Goal: Task Accomplishment & Management: Use online tool/utility

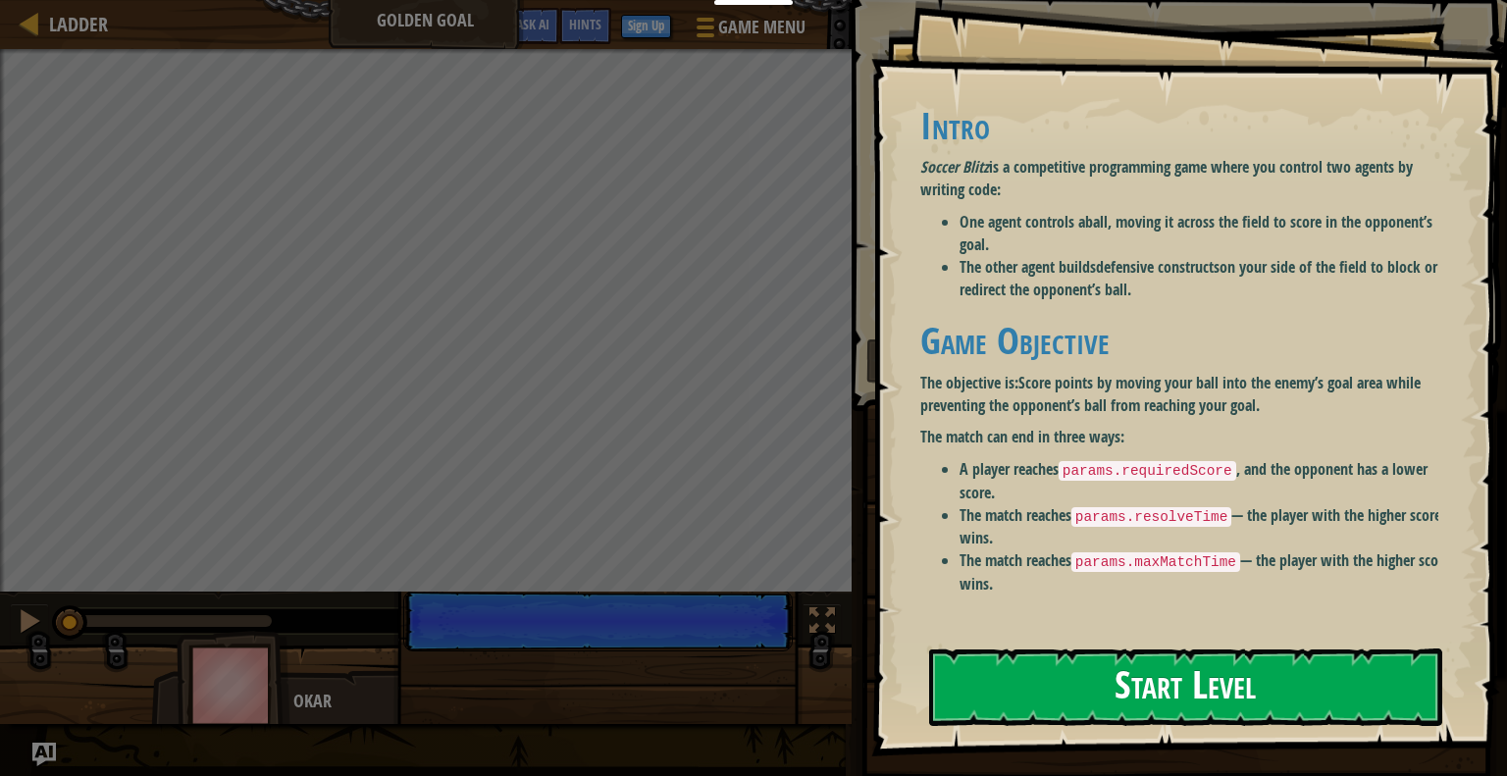
click at [1036, 702] on button "Start Level" at bounding box center [1185, 688] width 513 height 78
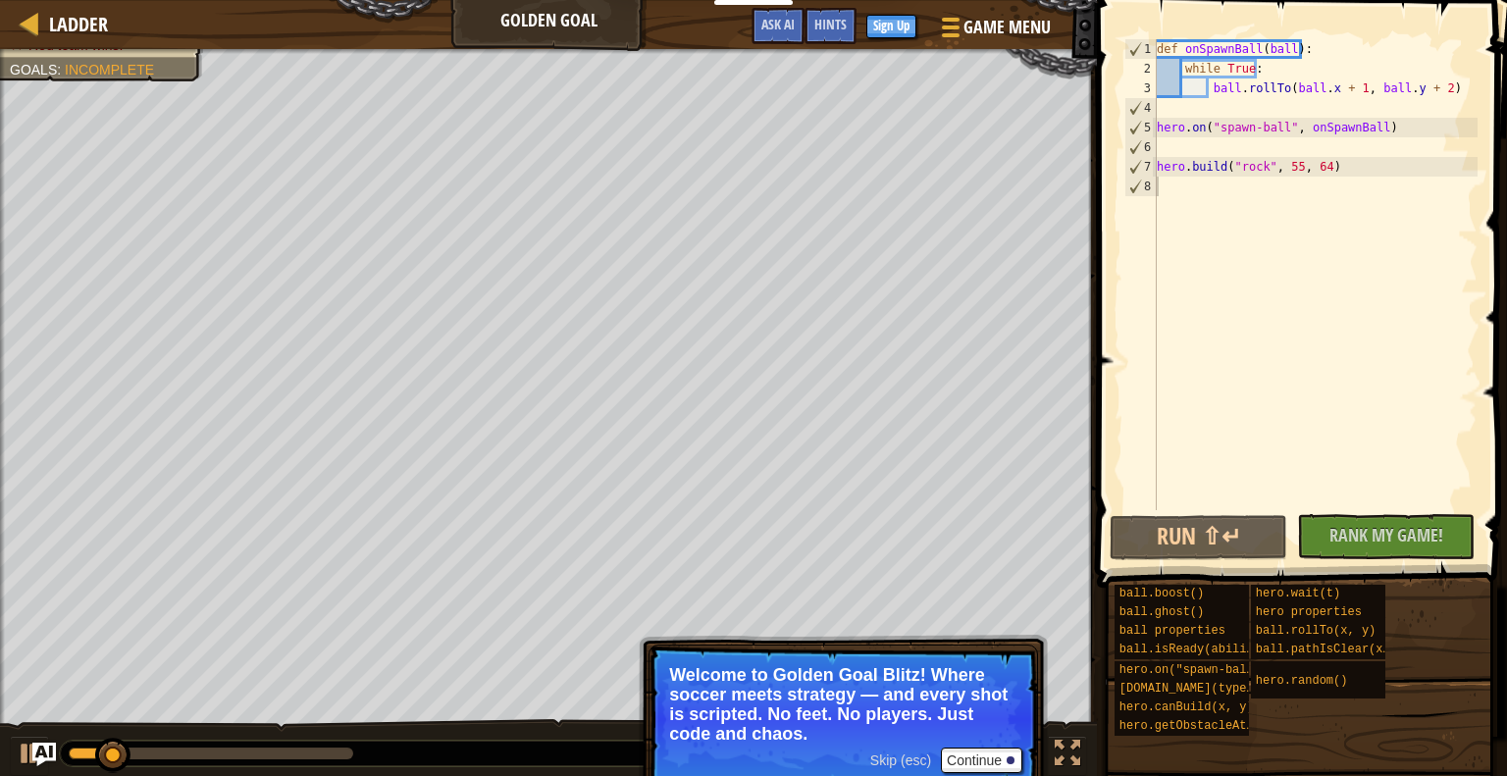
drag, startPoint x: 1244, startPoint y: 135, endPoint x: 1225, endPoint y: 121, distance: 23.8
click at [1225, 121] on div "def onSpawnBall ( ball ) : while True : ball . rollTo ( ball . x + 1 , ball . y…" at bounding box center [1315, 294] width 325 height 510
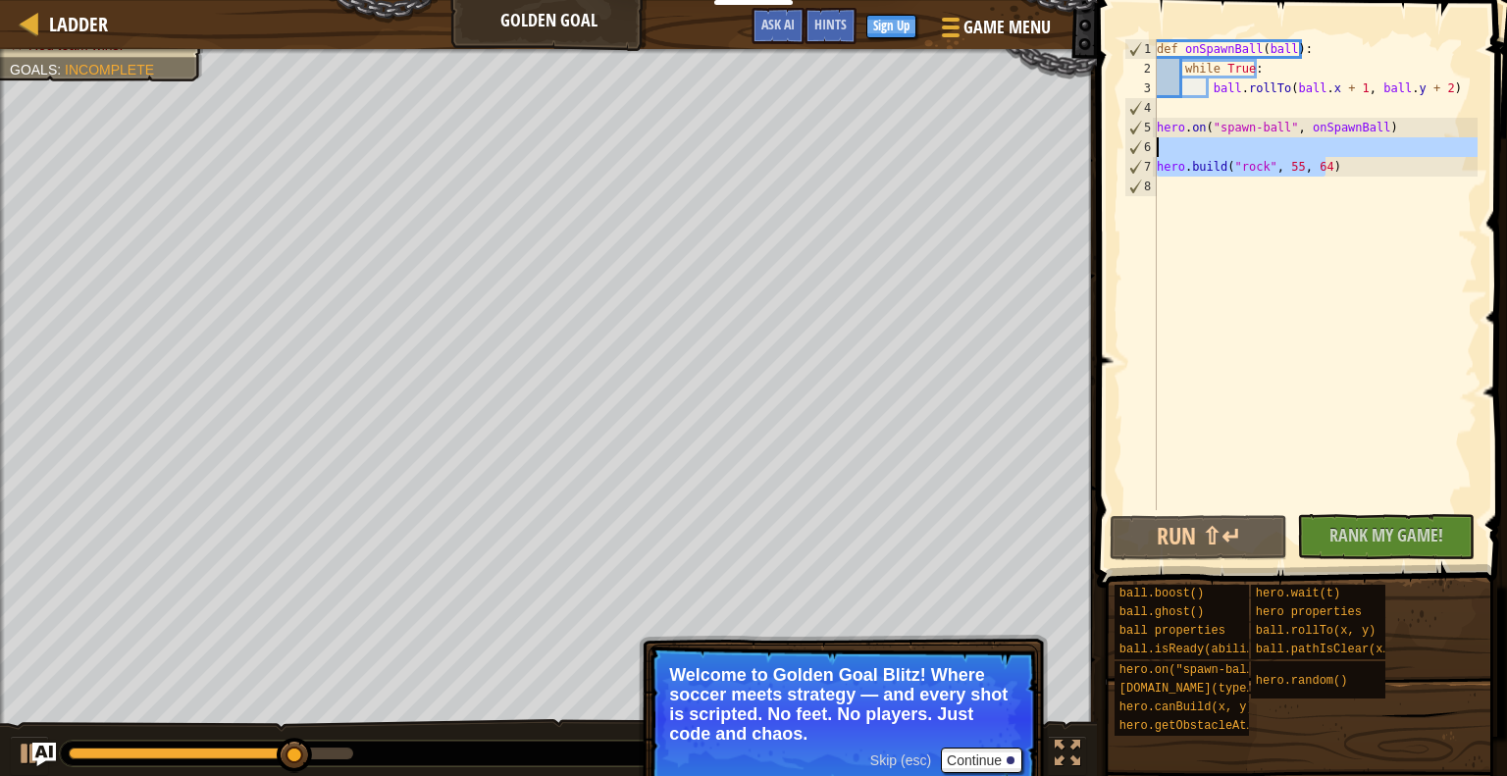
drag, startPoint x: 1375, startPoint y: 160, endPoint x: 1140, endPoint y: 142, distance: 235.1
click at [1140, 142] on div "hero.on("spawn-ball", onSpawnBall) 1 2 3 4 5 6 7 8 def onSpawnBall ( ball ) : w…" at bounding box center [1298, 274] width 357 height 471
type textarea "[DOMAIN_NAME]("rock", 55, 64)"
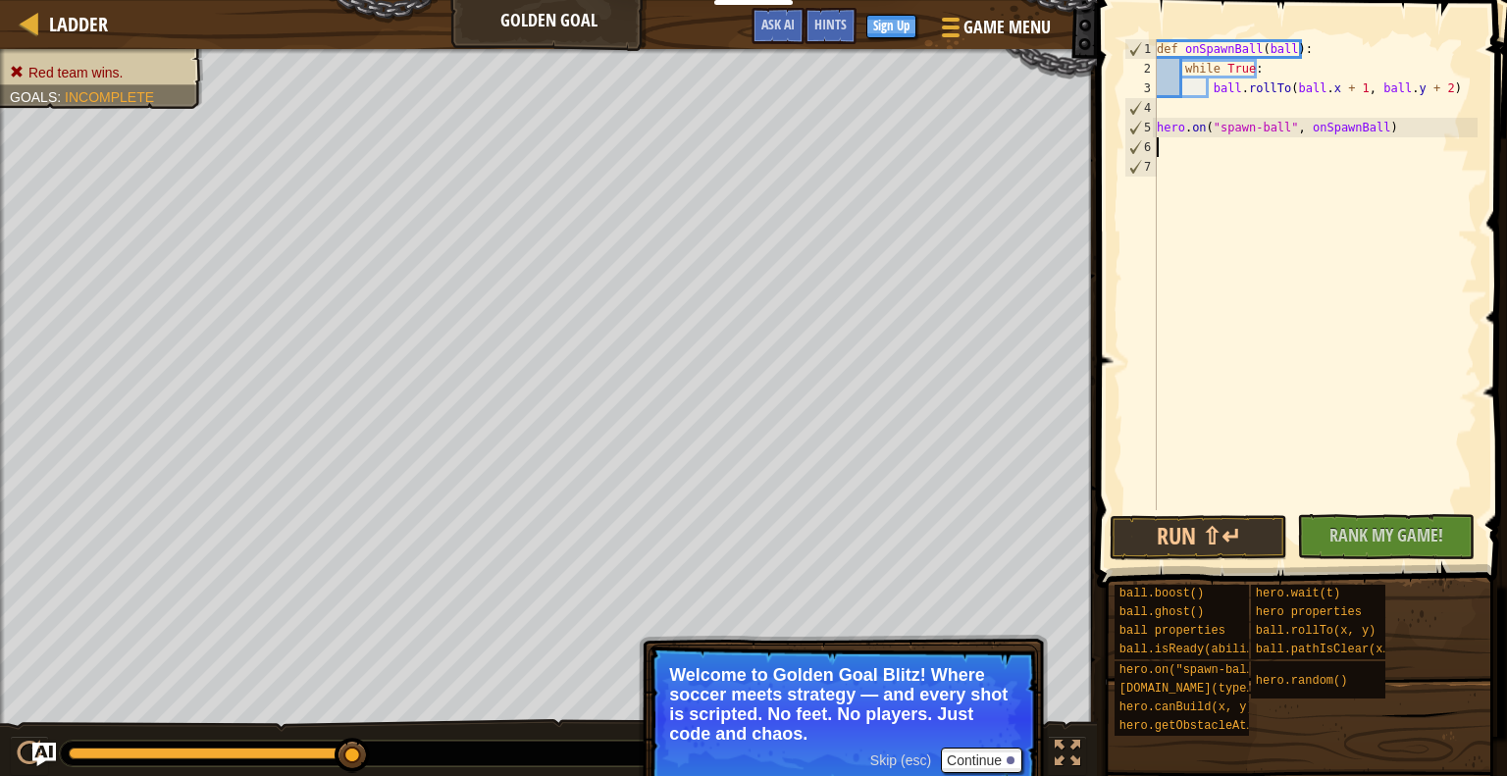
click at [1319, 156] on div "def onSpawnBall ( ball ) : while True : ball . rollTo ( ball . x + 1 , ball . y…" at bounding box center [1315, 294] width 325 height 510
click at [1399, 42] on div "def onSpawnBall ( ball ) : while True : ball . rollTo ( ball . x + 1 , ball . y…" at bounding box center [1315, 294] width 325 height 510
click at [1324, 79] on div "def onSpawnBall ( ball ) : while True : ball . rollTo ( ball . x + 1 , ball . y…" at bounding box center [1315, 294] width 325 height 510
click at [1266, 73] on div "def onSpawnBall ( ball ) : while True : ball . rollTo ( ball . x + 1 , ball . y…" at bounding box center [1315, 294] width 325 height 510
click at [1232, 84] on div "def onSpawnBall ( ball ) : while True : ball . rollTo ( ball . x + 1 , ball . y…" at bounding box center [1315, 294] width 325 height 510
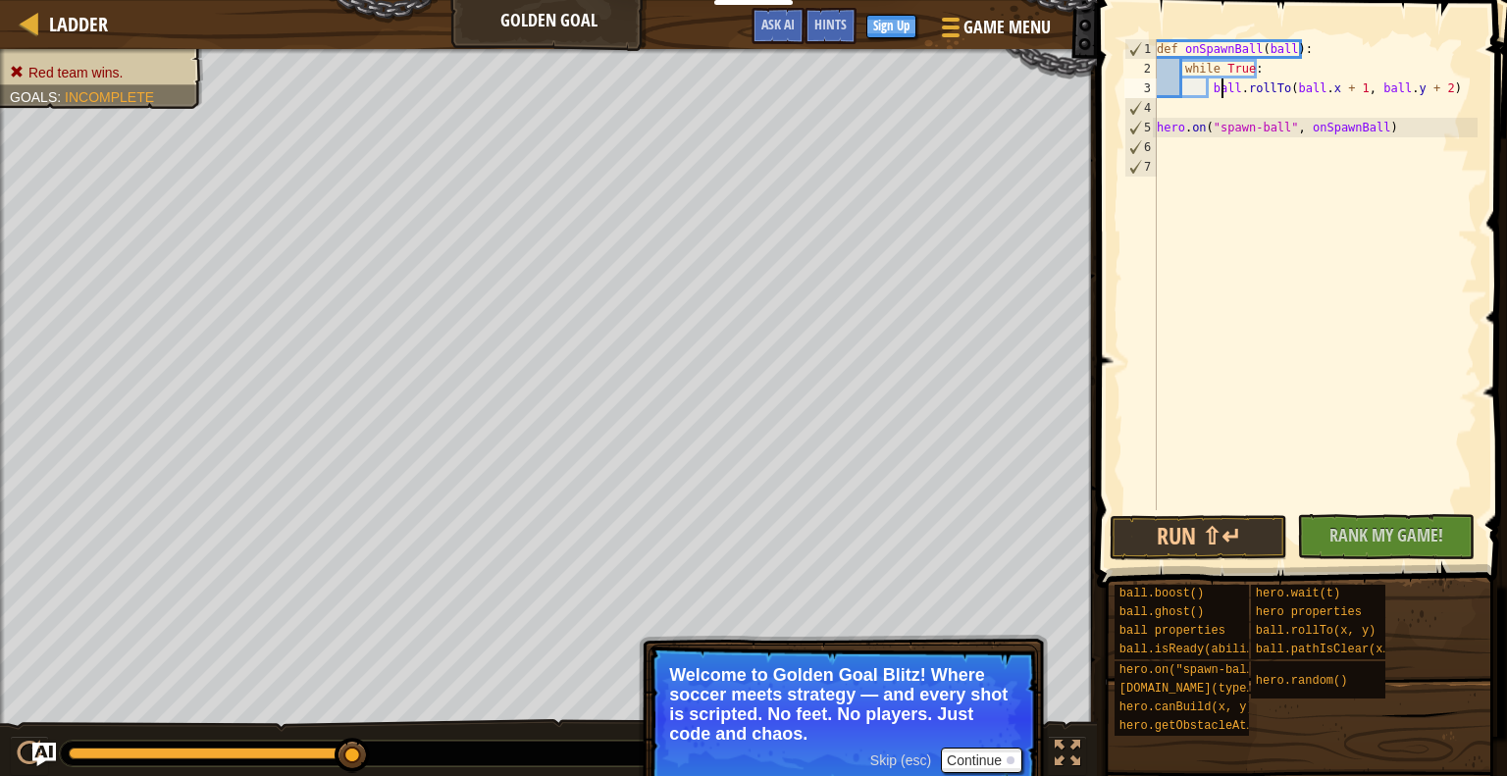
click at [1220, 87] on div "def onSpawnBall ( ball ) : while True : ball . rollTo ( ball . x + 1 , ball . y…" at bounding box center [1315, 294] width 325 height 510
click at [1215, 87] on div "def onSpawnBall ( ball ) : while True : ball . rollTo ( ball . x + 1 , ball . y…" at bounding box center [1315, 294] width 325 height 510
drag, startPoint x: 1179, startPoint y: 45, endPoint x: 1307, endPoint y: 46, distance: 127.5
click at [1307, 46] on div "def onSpawnBall ( ball ) : while True : ball . rollTo ( ball . x + 1 , ball . y…" at bounding box center [1315, 294] width 325 height 510
click at [1307, 46] on div "def onSpawnBall ( ball ) : while True : ball . rollTo ( ball . x + 1 , ball . y…" at bounding box center [1315, 274] width 325 height 471
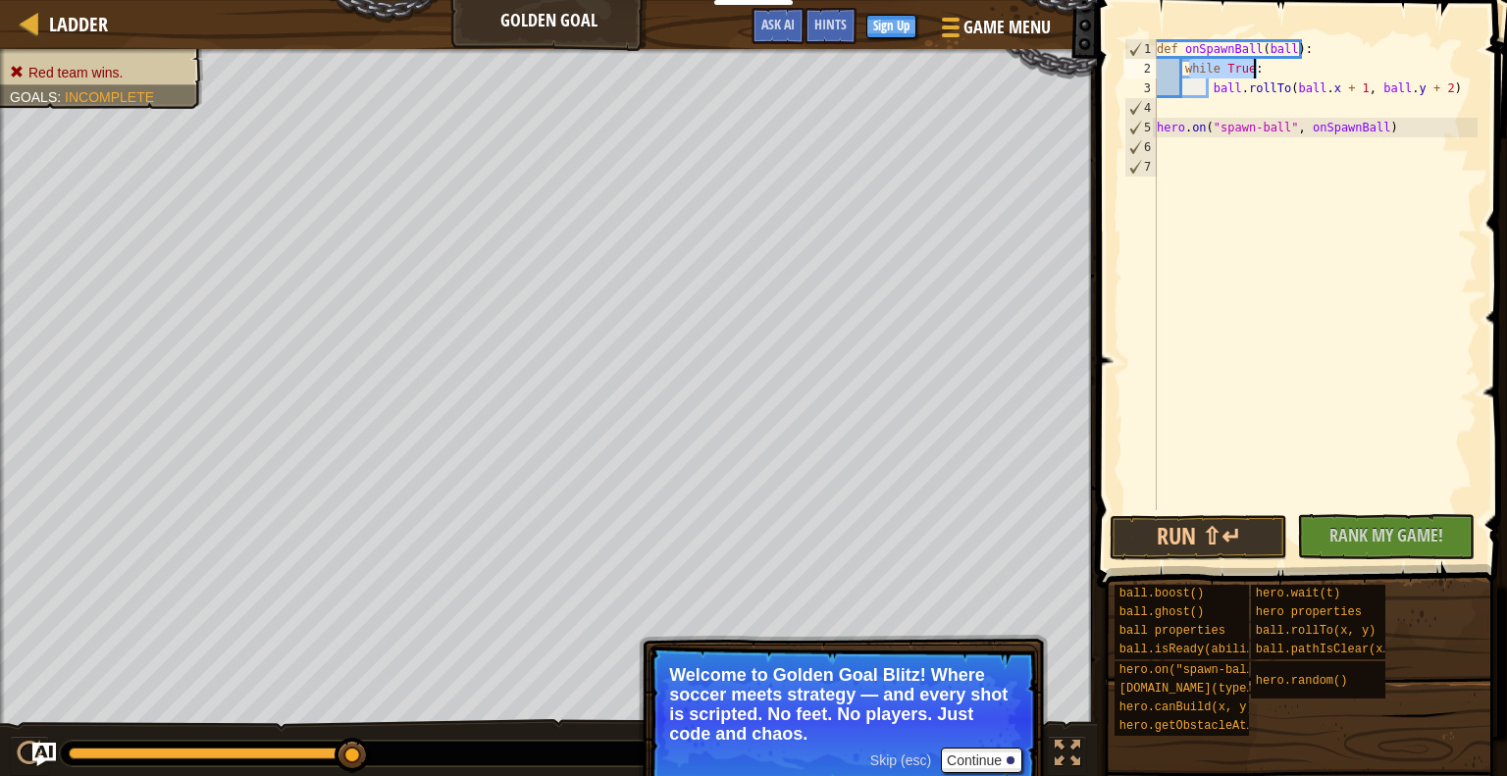
drag, startPoint x: 1187, startPoint y: 66, endPoint x: 1279, endPoint y: 65, distance: 92.2
click at [1279, 65] on div "def onSpawnBall ( ball ) : while True : ball . rollTo ( ball . x + 1 , ball . y…" at bounding box center [1315, 294] width 325 height 510
type textarea "while True:"
click at [1285, 62] on div "def onSpawnBall ( ball ) : while True : ball . rollTo ( ball . x + 1 , ball . y…" at bounding box center [1315, 274] width 325 height 471
click at [1211, 106] on div "def onSpawnBall ( ball ) : while True : ball . rollTo ( ball . x + 1 , ball . y…" at bounding box center [1315, 294] width 325 height 510
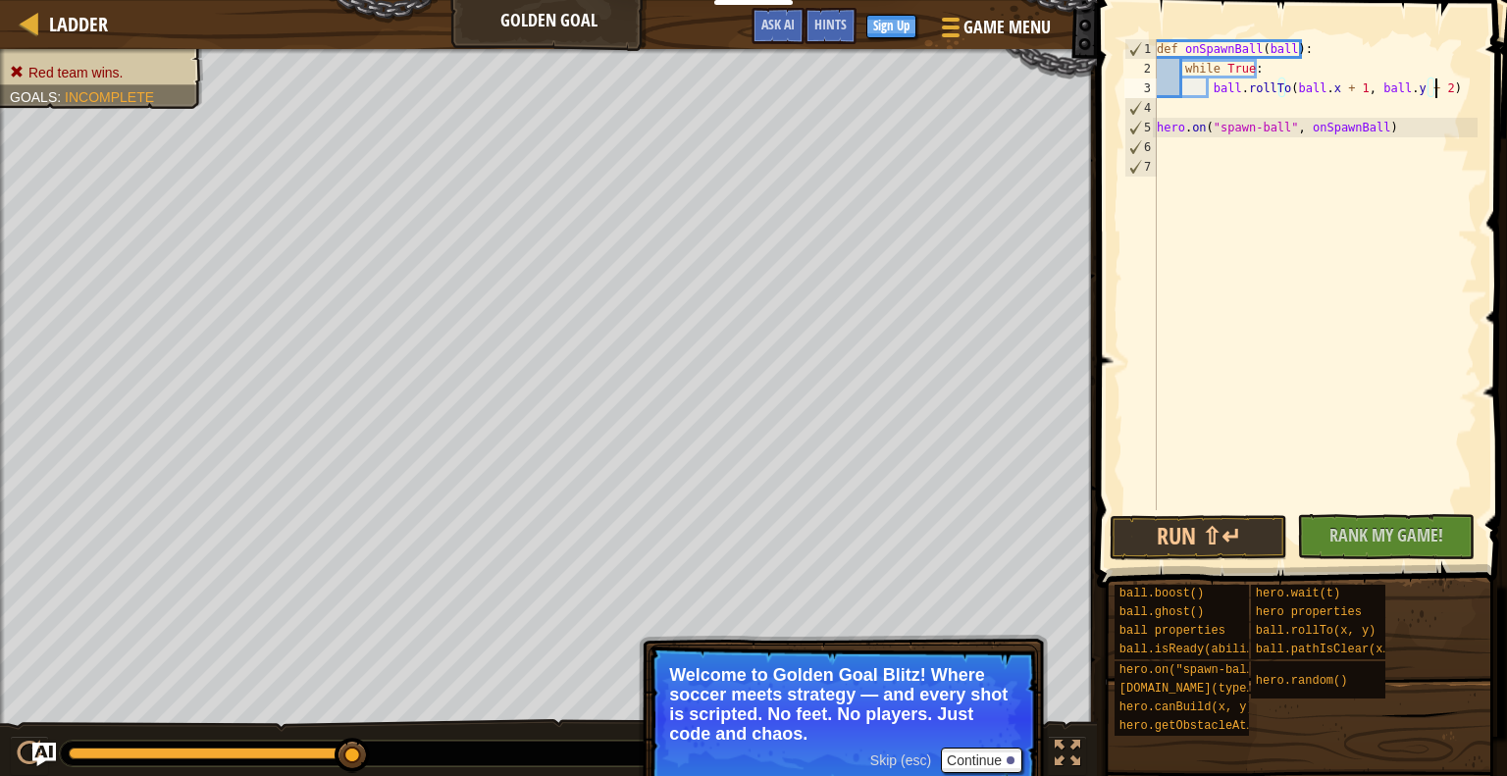
click at [1463, 90] on div "def onSpawnBall ( ball ) : while True : ball . rollTo ( ball . x + 1 , ball . y…" at bounding box center [1315, 294] width 325 height 510
drag, startPoint x: 1476, startPoint y: 77, endPoint x: 1287, endPoint y: 70, distance: 188.5
click at [1287, 70] on div "def onSpawnBall ( ball ) : while True : ball . rollTo ( ball . x + 1 , ball . y…" at bounding box center [1315, 294] width 325 height 510
type textarea "while True:"
click at [1339, 116] on div "def onSpawnBall ( ball ) : while True : ball . rollTo ( ball . x + 1 , ball . y…" at bounding box center [1315, 294] width 325 height 510
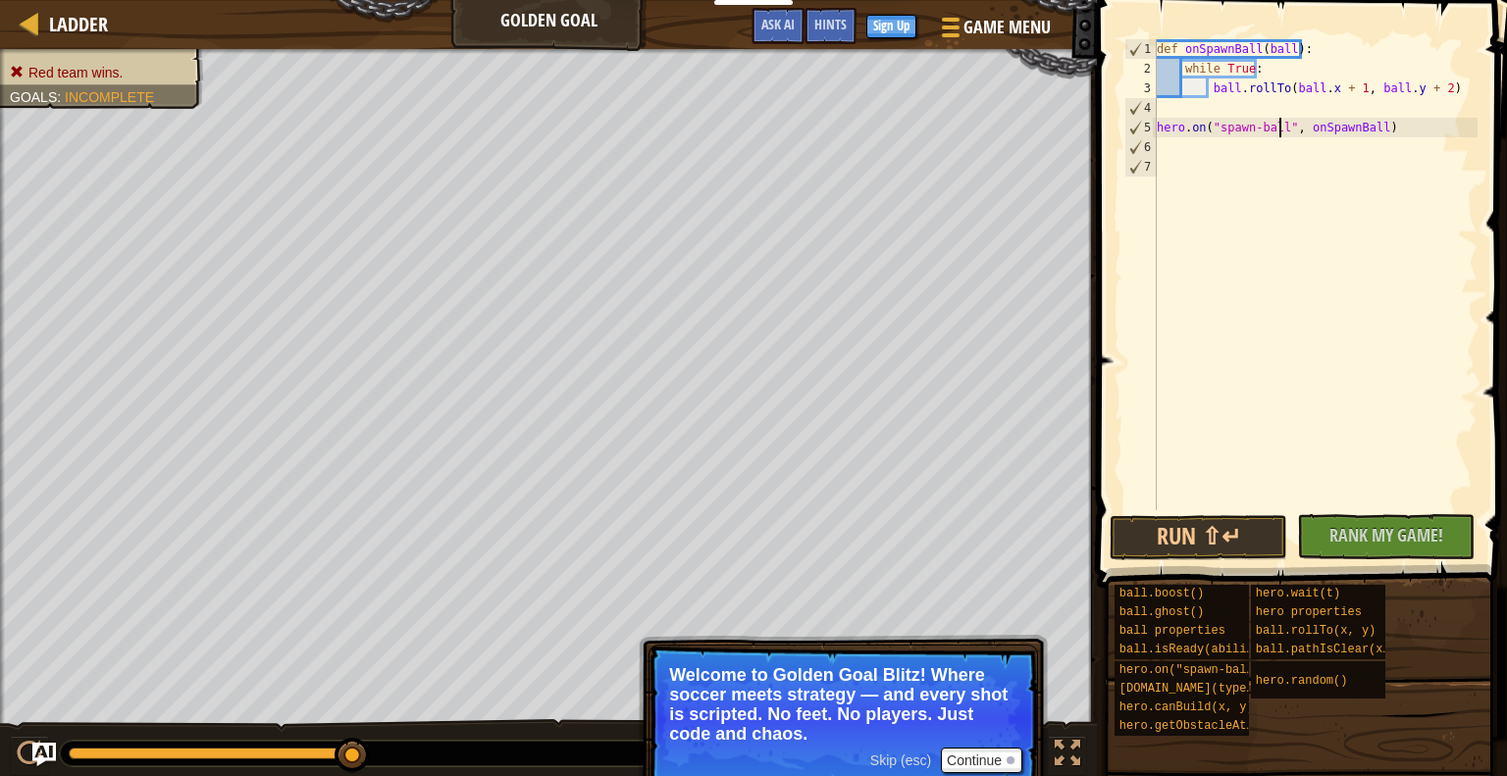
drag, startPoint x: 1278, startPoint y: 129, endPoint x: 1307, endPoint y: 125, distance: 28.7
click at [1307, 125] on div "def onSpawnBall ( ball ) : while True : ball . rollTo ( ball . x + 1 , ball . y…" at bounding box center [1315, 294] width 325 height 510
drag, startPoint x: 1295, startPoint y: 95, endPoint x: 1350, endPoint y: 93, distance: 55.0
click at [1350, 93] on div "def onSpawnBall ( ball ) : while True : ball . rollTo ( ball . x + 1 , ball . y…" at bounding box center [1315, 294] width 325 height 510
click at [1387, 87] on div "def onSpawnBall ( ball ) : while True : ball . rollTo ( ball . x + 1 , ball . y…" at bounding box center [1315, 294] width 325 height 510
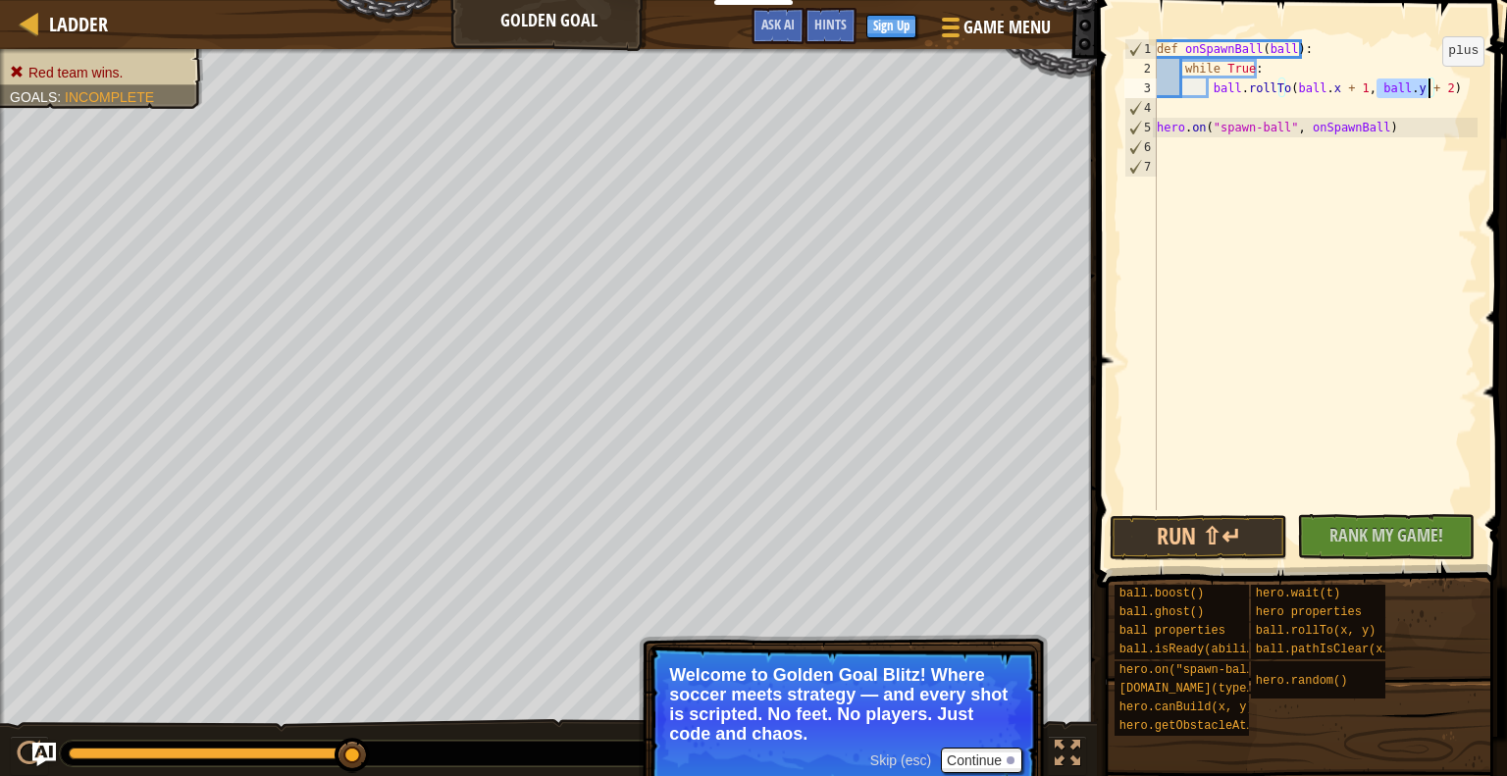
drag, startPoint x: 1375, startPoint y: 85, endPoint x: 1426, endPoint y: 85, distance: 51.0
click at [1426, 85] on div "def onSpawnBall ( ball ) : while True : ball . rollTo ( ball . x + 1 , ball . y…" at bounding box center [1315, 294] width 325 height 510
click at [1426, 85] on div "def onSpawnBall ( ball ) : while True : ball . rollTo ( ball . x + 1 , ball . y…" at bounding box center [1315, 274] width 325 height 471
type textarea "ball.rollTo(ball.x + 1, ball.y)"
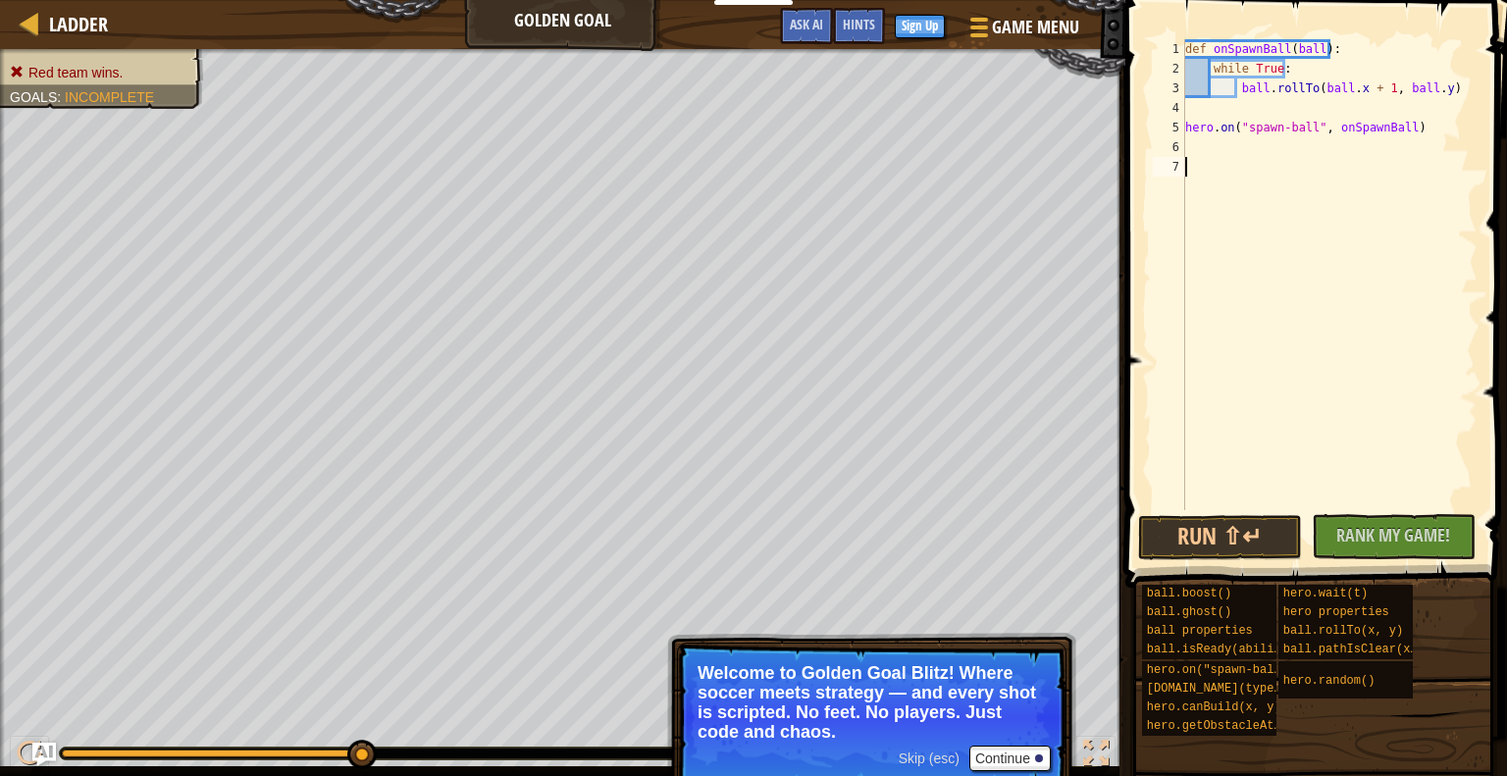
click at [1384, 231] on div "def onSpawnBall ( ball ) : while True : ball . rollTo ( ball . x + 1 , ball . y…" at bounding box center [1329, 294] width 296 height 510
click at [1245, 543] on button "Run ⇧↵" at bounding box center [1220, 537] width 164 height 45
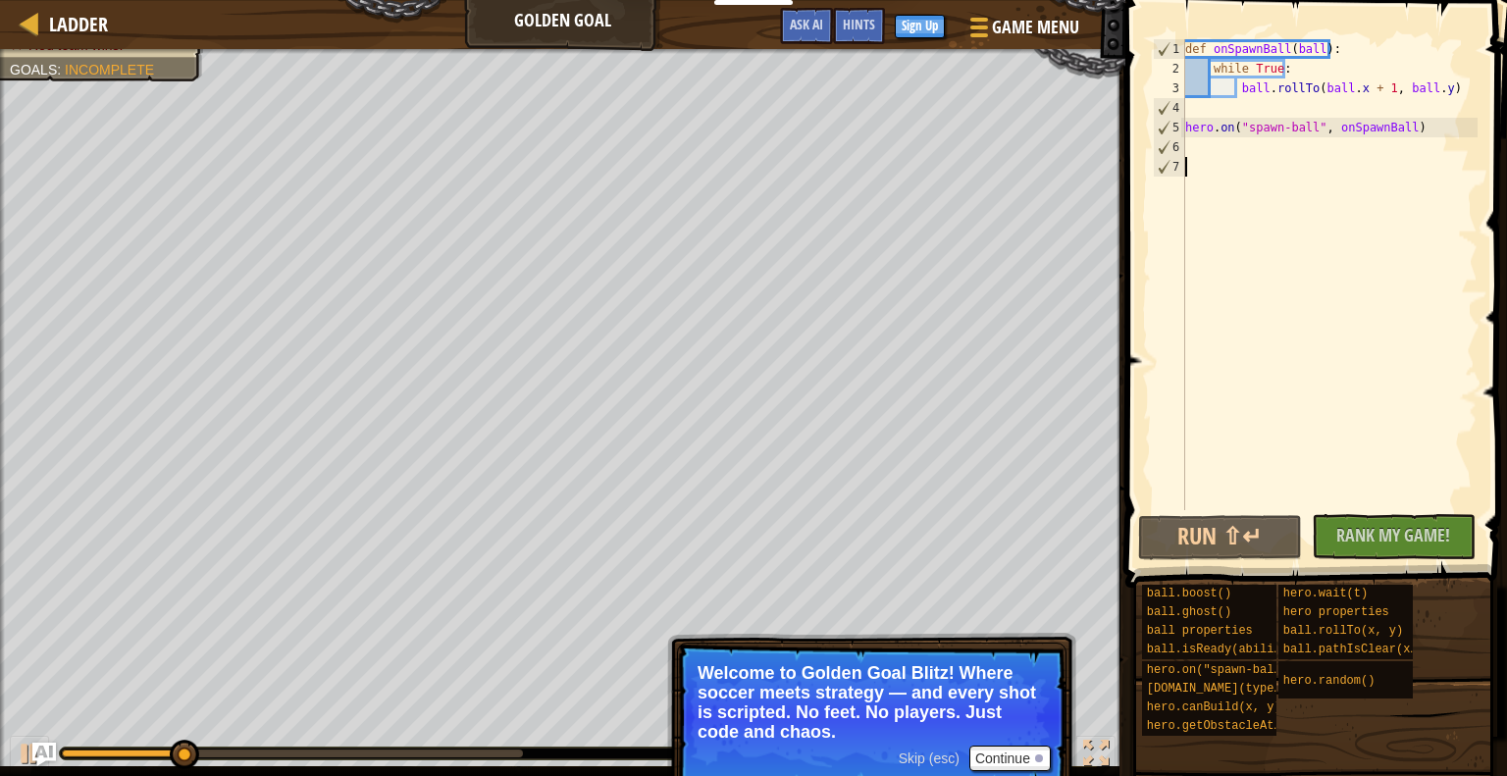
click at [1317, 246] on div "def onSpawnBall ( ball ) : while True : ball . rollTo ( ball . x + 1 , ball . y…" at bounding box center [1329, 294] width 296 height 510
click at [1441, 159] on div "def onSpawnBall ( ball ) : while True : ball . rollTo ( ball . x + 1 , ball . y…" at bounding box center [1329, 294] width 296 height 510
click at [1463, 39] on div "def onSpawnBall ( ball ) : while True : ball . rollTo ( ball . x + 1 , ball . y…" at bounding box center [1329, 294] width 296 height 510
click at [1434, 79] on div "def onSpawnBall ( ball ) : while True : ball . rollTo ( ball . x + 1 , ball . y…" at bounding box center [1329, 294] width 296 height 510
click at [1389, 48] on div "def onSpawnBall ( ball ) : while True : ball . rollTo ( ball . x + 1 , ball . y…" at bounding box center [1329, 294] width 296 height 510
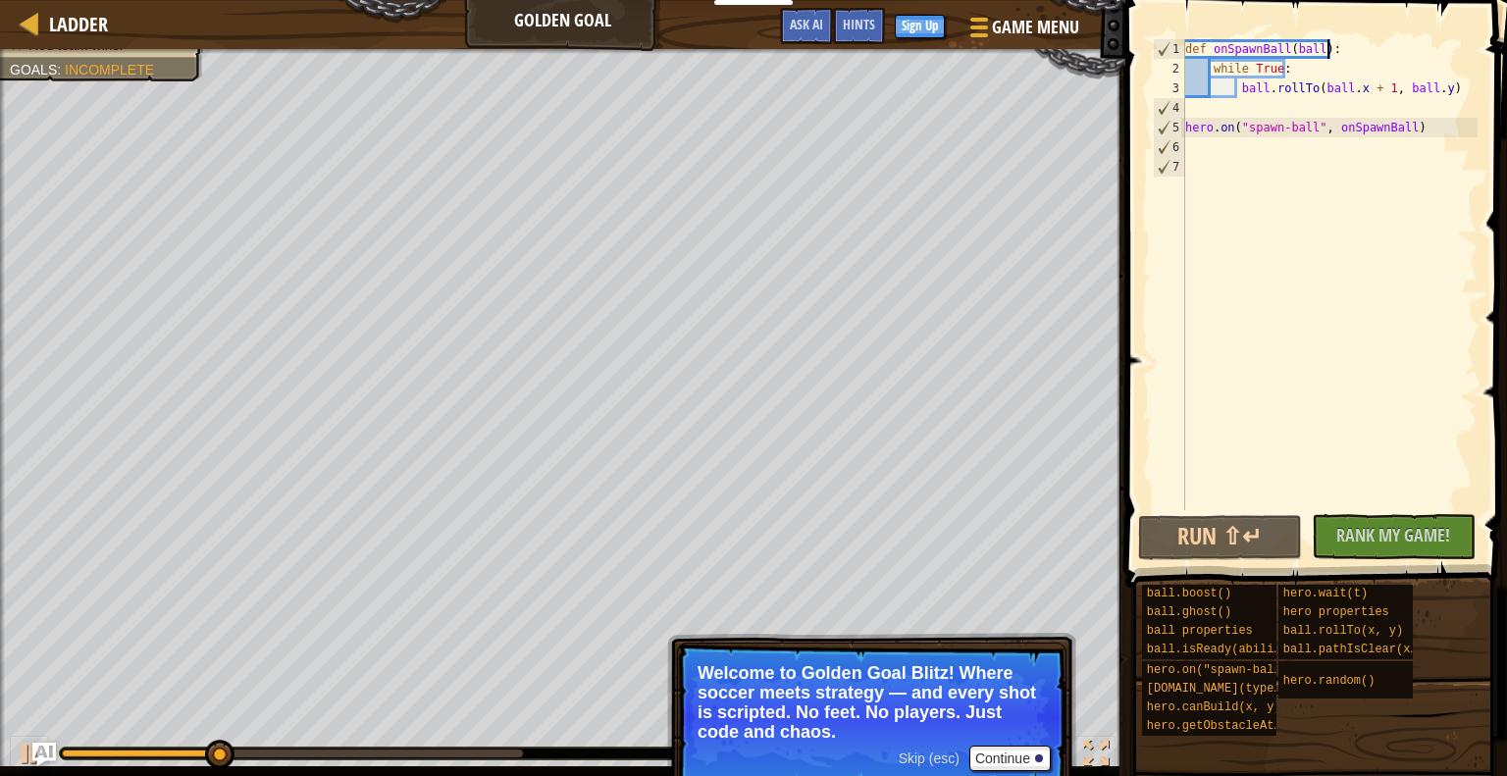
click at [1371, 54] on div "def onSpawnBall ( ball ) : while True : ball . rollTo ( ball . x + 1 , ball . y…" at bounding box center [1329, 294] width 296 height 510
click at [1341, 61] on div "def onSpawnBall ( ball ) : while True : ball . rollTo ( ball . x + 1 , ball . y…" at bounding box center [1329, 294] width 296 height 510
type textarea "while True:"
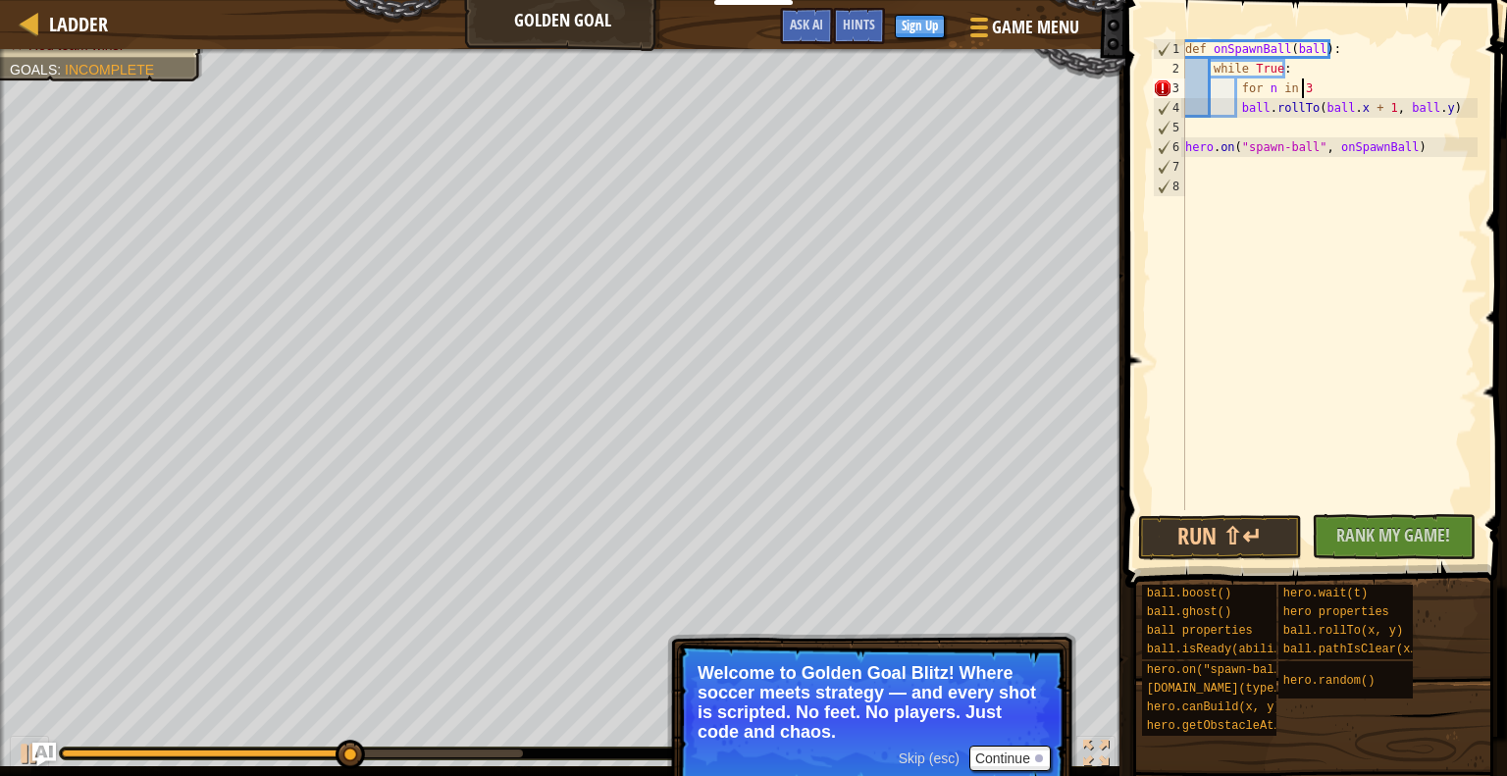
scroll to position [9, 8]
type textarea "for n in 3:"
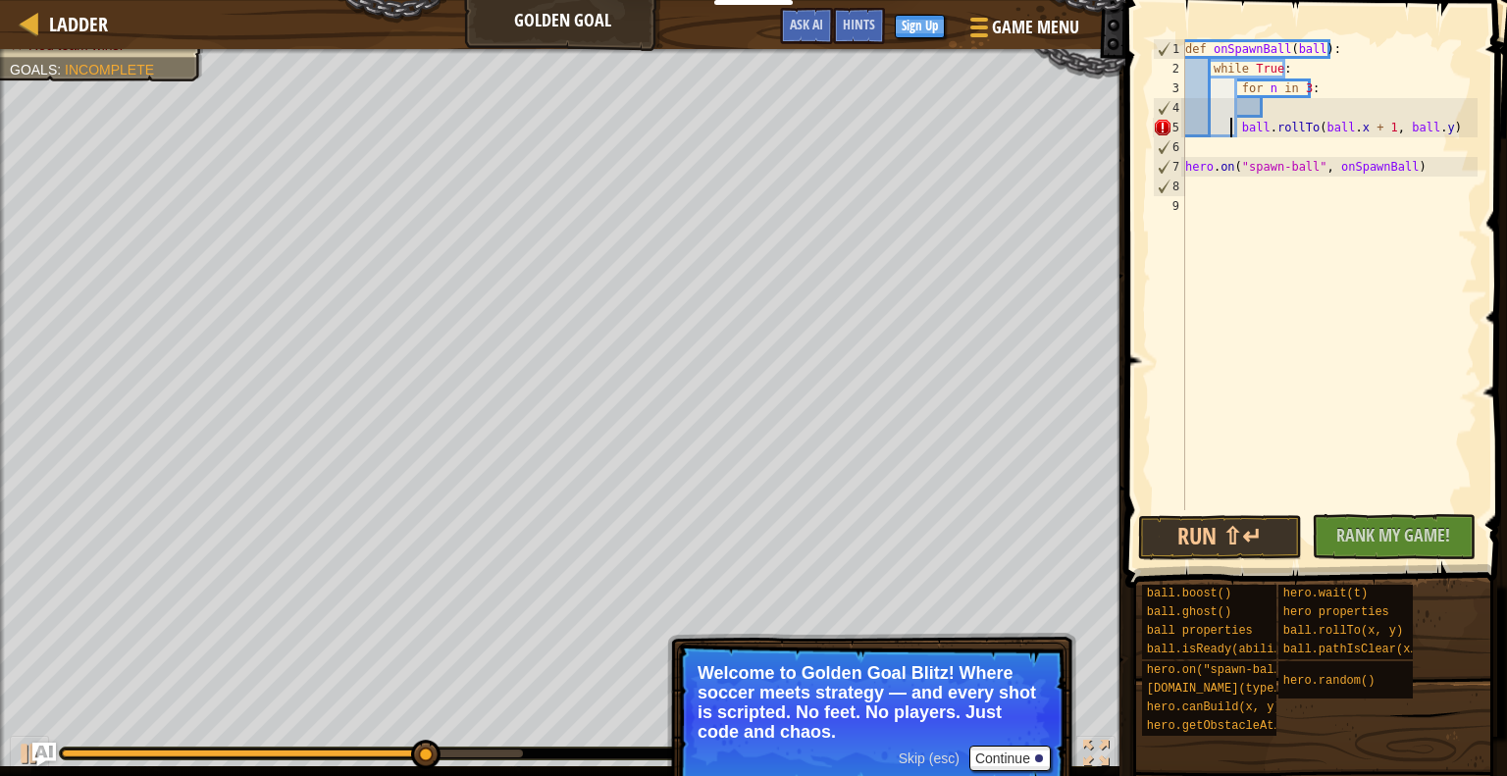
click at [1233, 132] on div "def onSpawnBall ( ball ) : while True : for n in 3 : ball . rollTo ( ball . x +…" at bounding box center [1329, 294] width 296 height 510
click at [1238, 130] on div "def onSpawnBall ( ball ) : while True : for n in 3 : ball . rollTo ( ball . x +…" at bounding box center [1329, 294] width 296 height 510
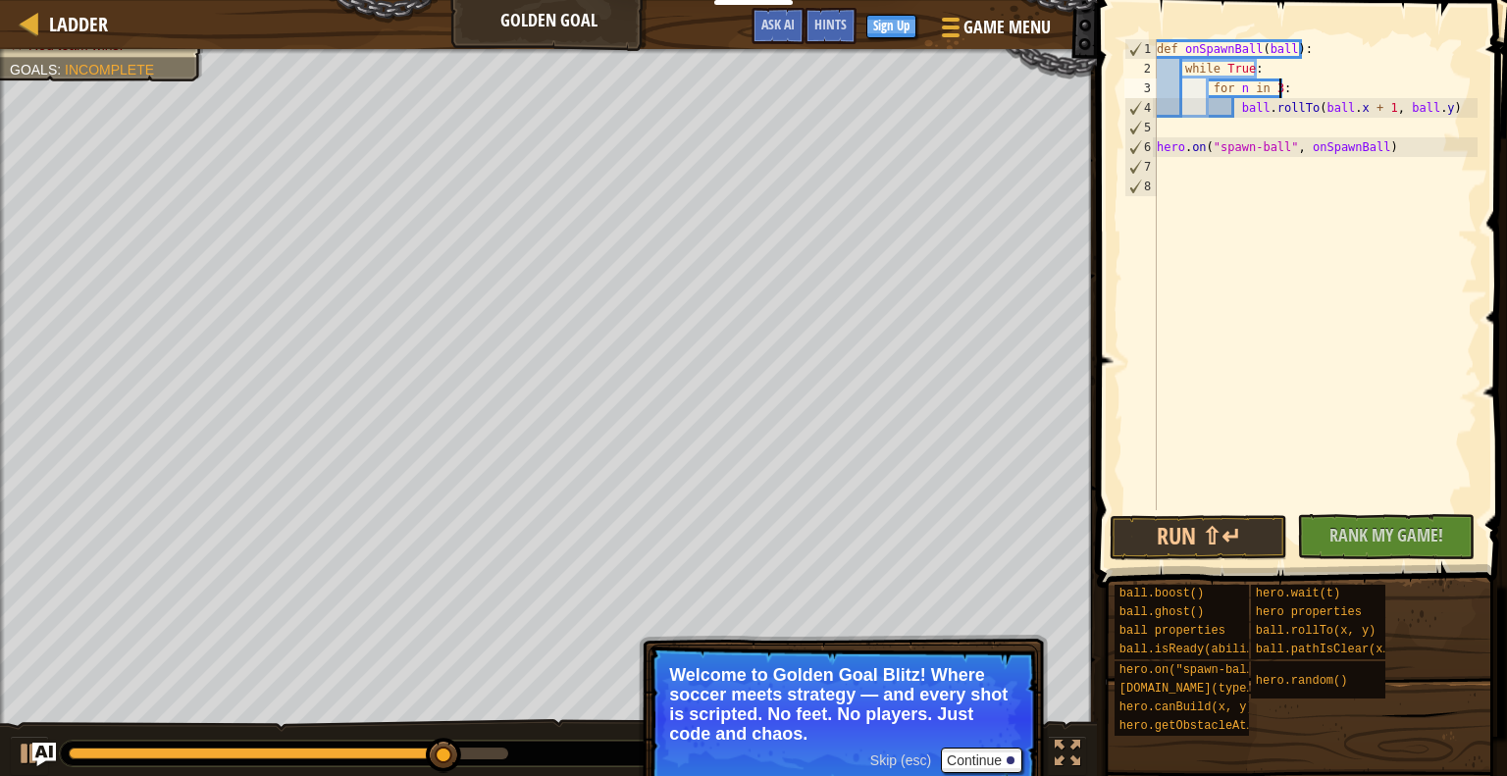
click at [1343, 86] on div "def onSpawnBall ( ball ) : while True : for n in 3 : ball . rollTo ( ball . x +…" at bounding box center [1315, 294] width 325 height 510
click at [1381, 101] on div "def onSpawnBall ( ball ) : while True : for n in 3 : ball . rollTo ( ball . x +…" at bounding box center [1315, 294] width 325 height 510
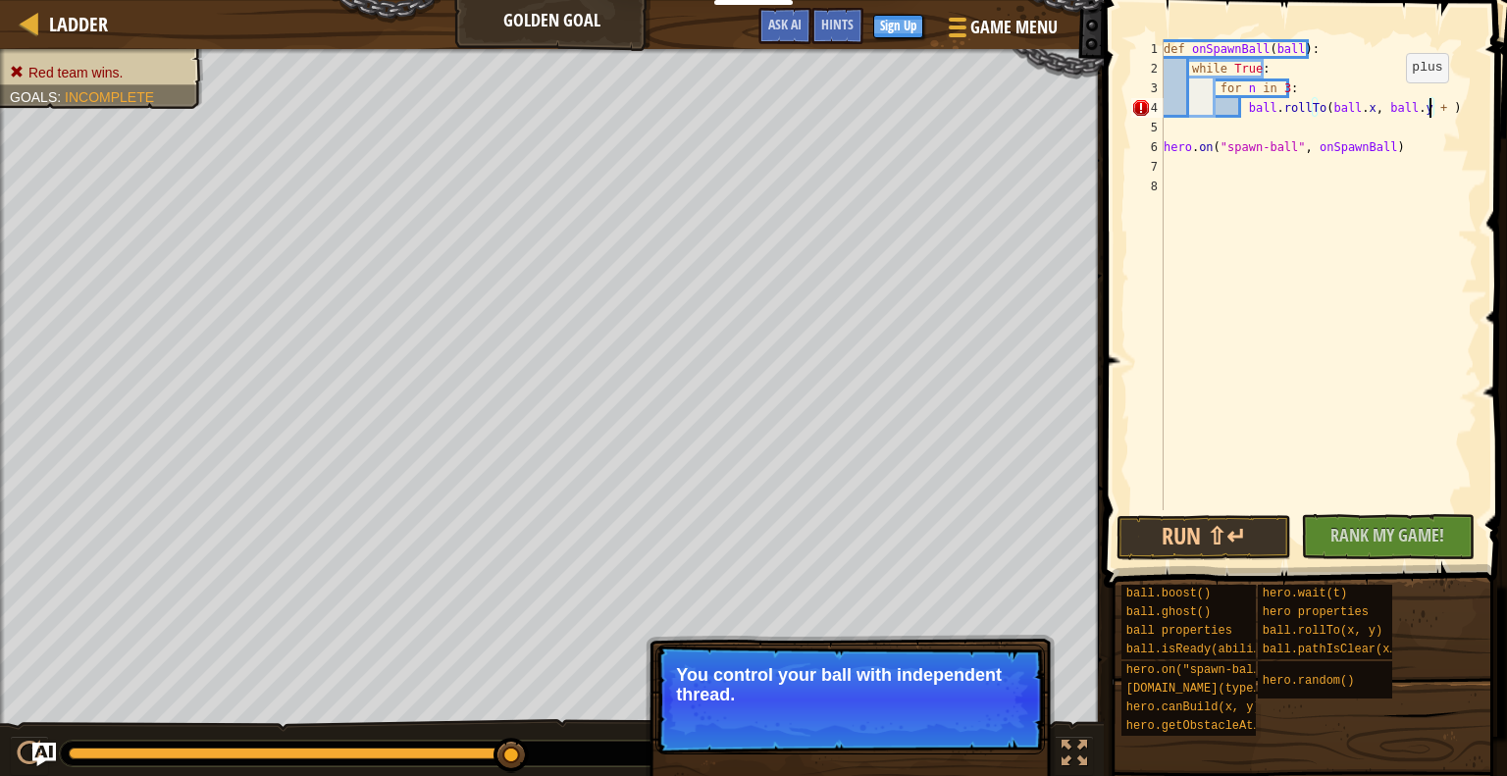
scroll to position [9, 22]
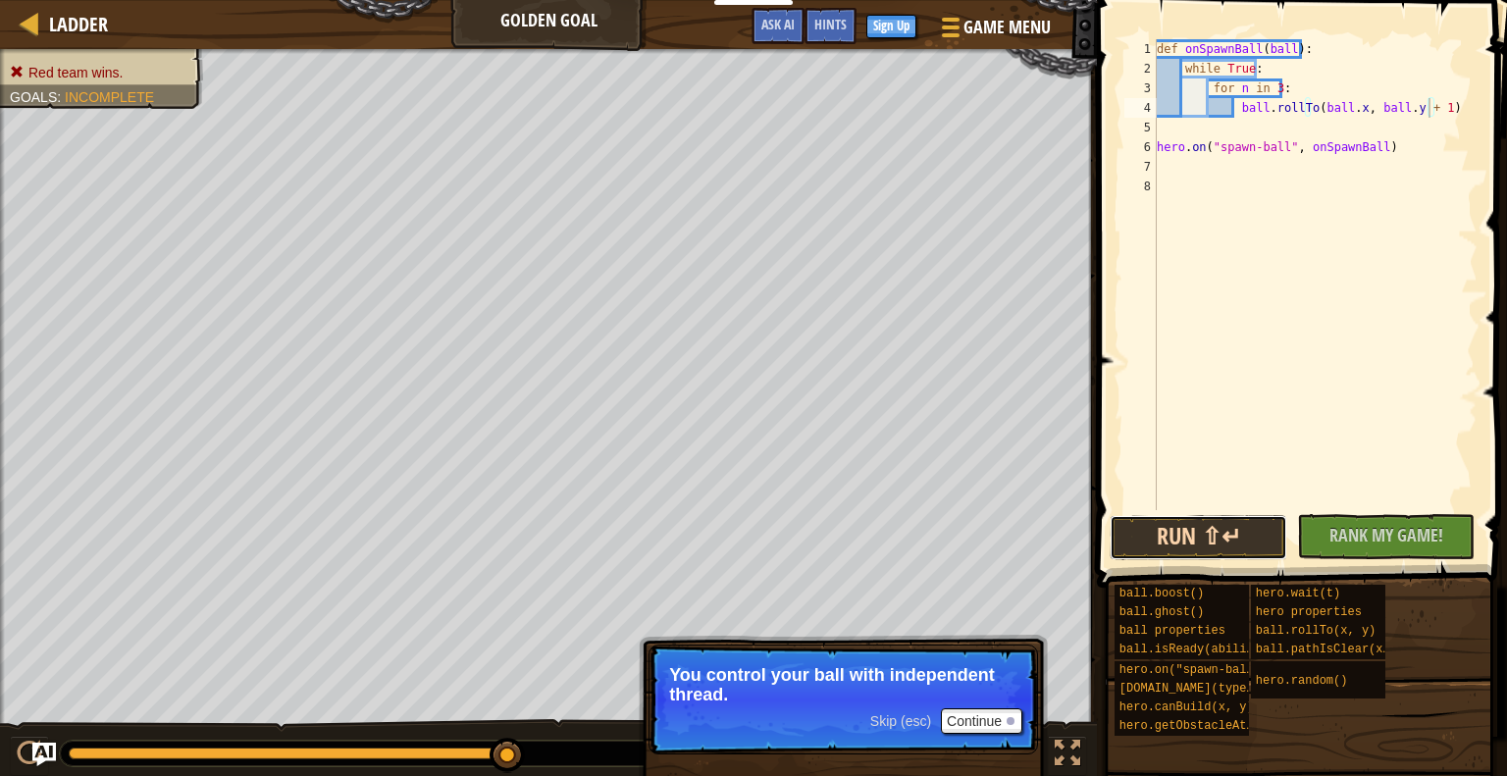
click at [1181, 543] on button "Run ⇧↵" at bounding box center [1199, 537] width 178 height 45
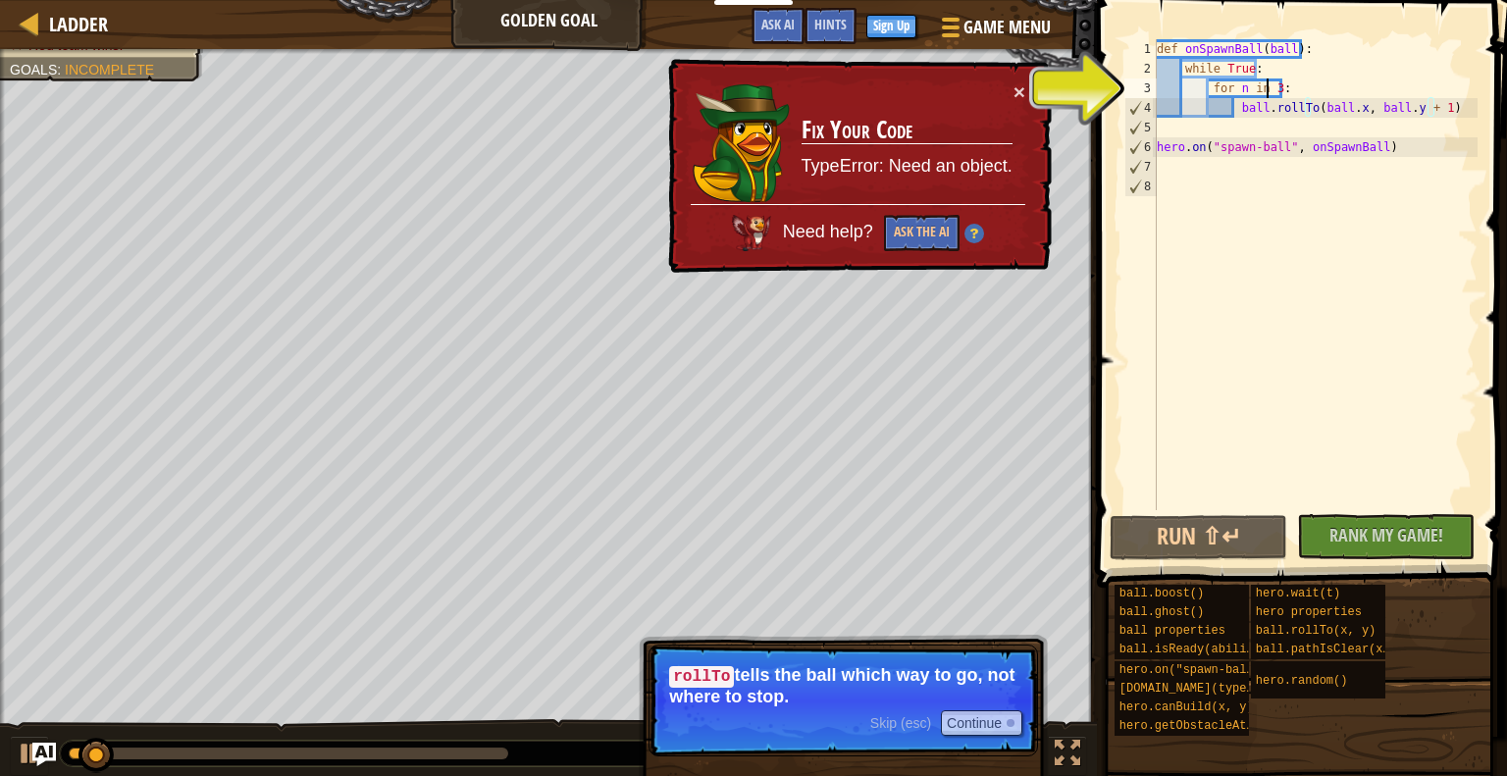
click at [1269, 90] on div "def onSpawnBall ( ball ) : while True : for n in 3 : ball . rollTo ( ball . x ,…" at bounding box center [1315, 294] width 325 height 510
click at [1295, 88] on div "def onSpawnBall ( ball ) : while True : for n in 3 : ball . rollTo ( ball . x ,…" at bounding box center [1315, 294] width 325 height 510
click at [1279, 114] on div "def onSpawnBall ( ball ) : while True : for n in 3 : ball . rollTo ( ball . x ,…" at bounding box center [1315, 294] width 325 height 510
click at [1286, 101] on div "def onSpawnBall ( ball ) : while True : for n in 3 : ball . rollTo ( ball . x ,…" at bounding box center [1315, 294] width 325 height 510
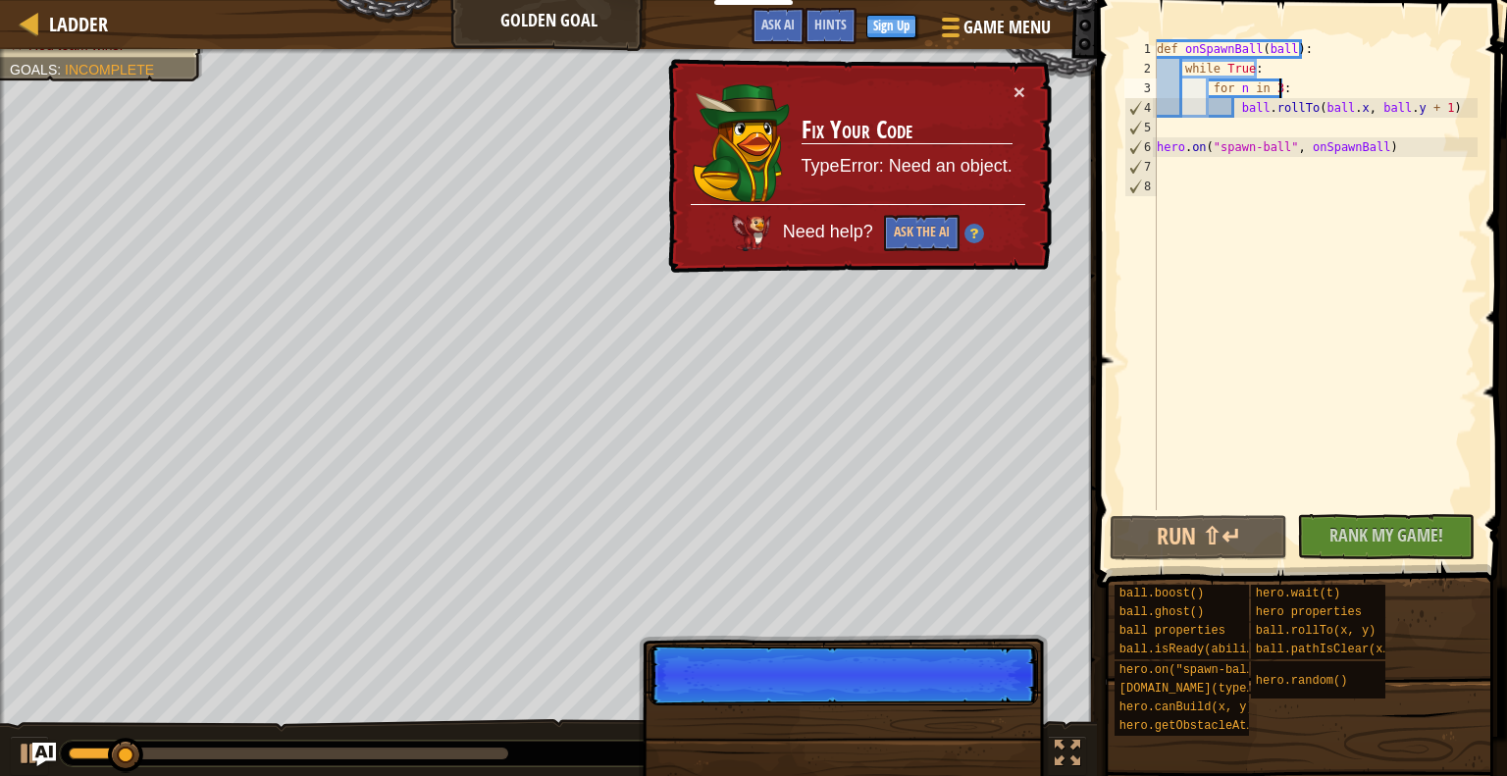
click at [1283, 89] on div "def onSpawnBall ( ball ) : while True : for n in 3 : ball . rollTo ( ball . x ,…" at bounding box center [1315, 294] width 325 height 510
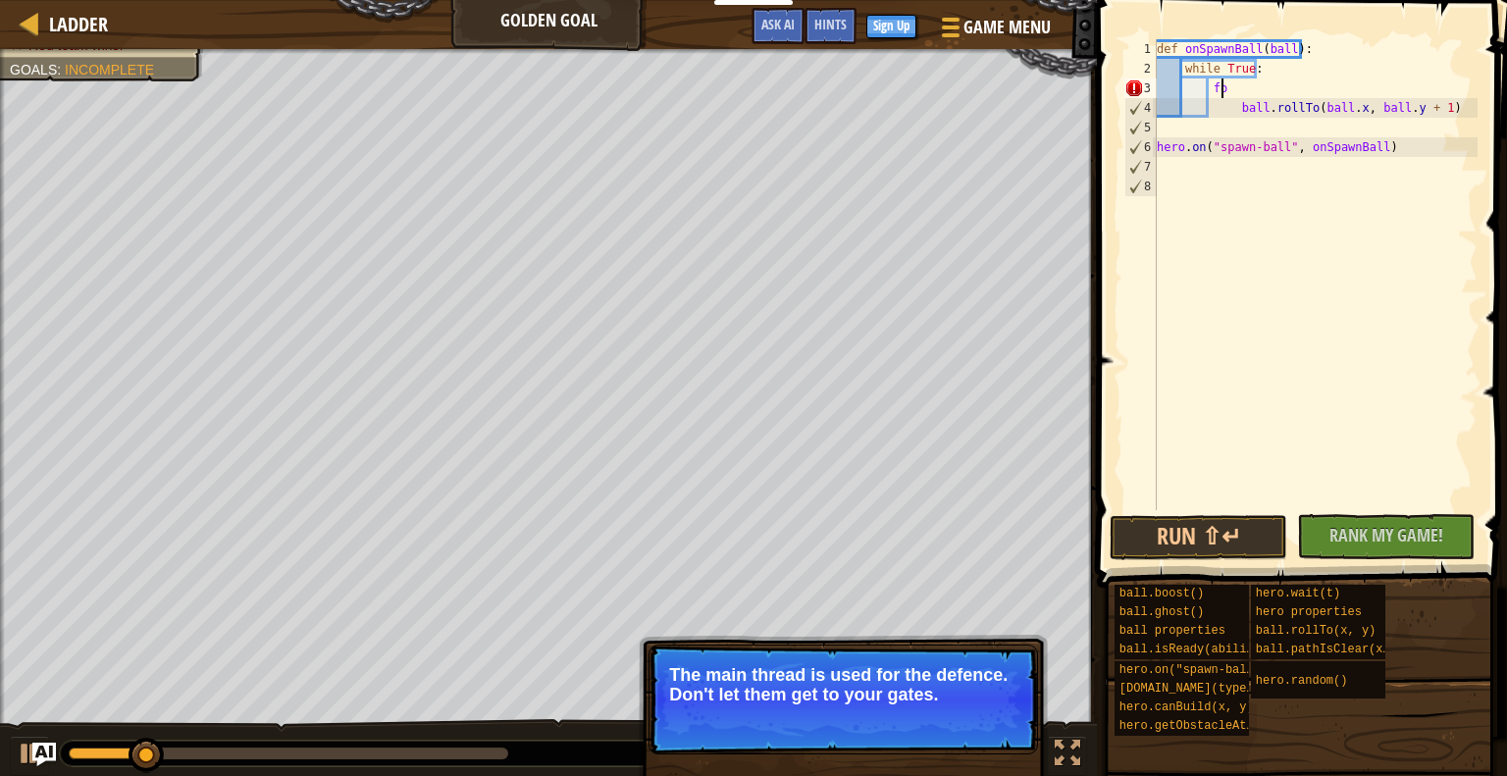
type textarea "f"
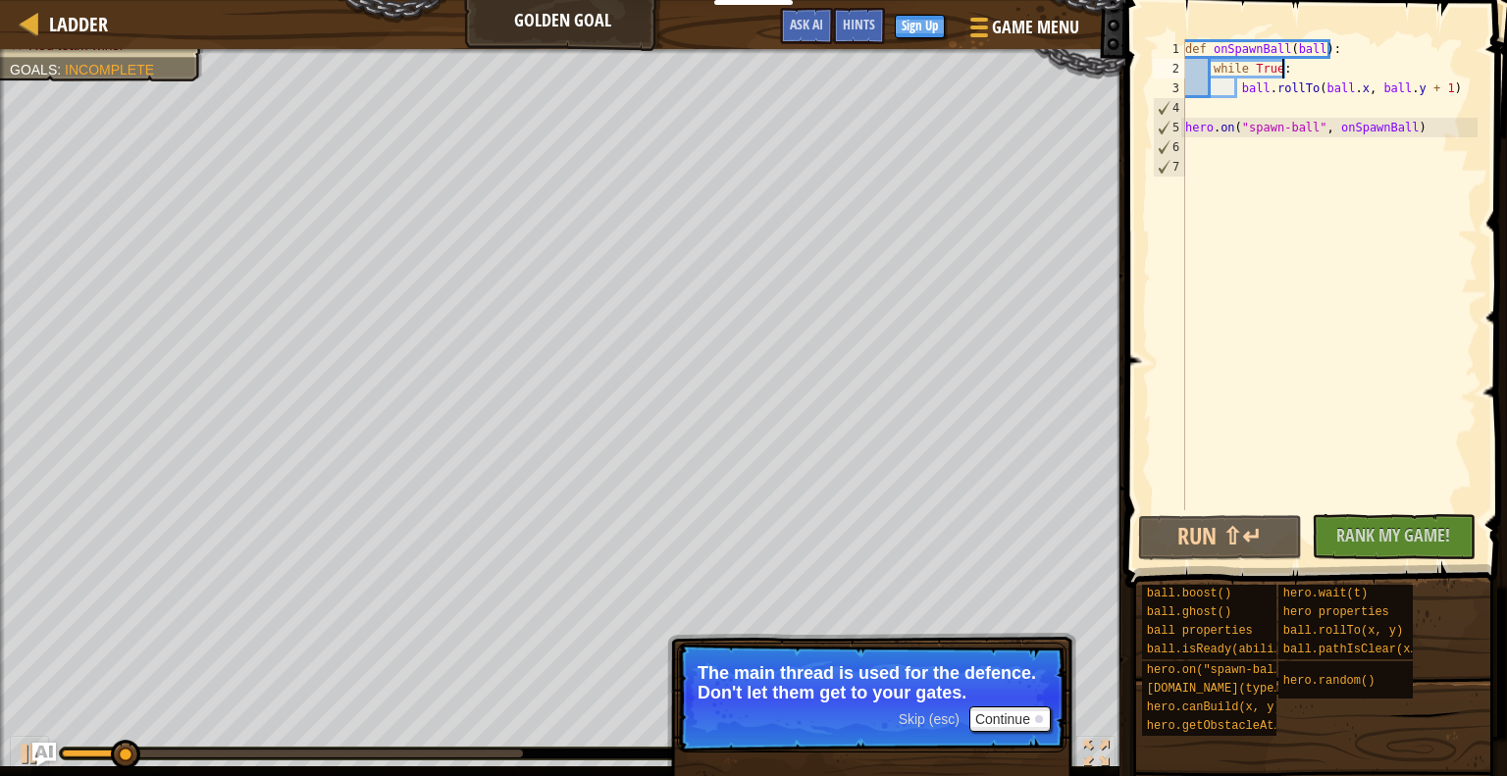
click at [1389, 75] on div "def onSpawnBall ( ball ) : while True : ball . rollTo ( ball . x , ball . y + 1…" at bounding box center [1329, 294] width 296 height 510
click at [1392, 89] on div "def onSpawnBall ( ball ) : while True : ball . rollTo ( ball . x , ball . y + 1…" at bounding box center [1329, 294] width 296 height 510
click at [1419, 89] on div "def onSpawnBall ( ball ) : while True : ball . rollTo ( ball . x , ball . y + 1…" at bounding box center [1329, 294] width 296 height 510
click at [1430, 93] on div "def onSpawnBall ( ball ) : while True : ball . rollTo ( ball . x , ball . y + 1…" at bounding box center [1329, 294] width 296 height 510
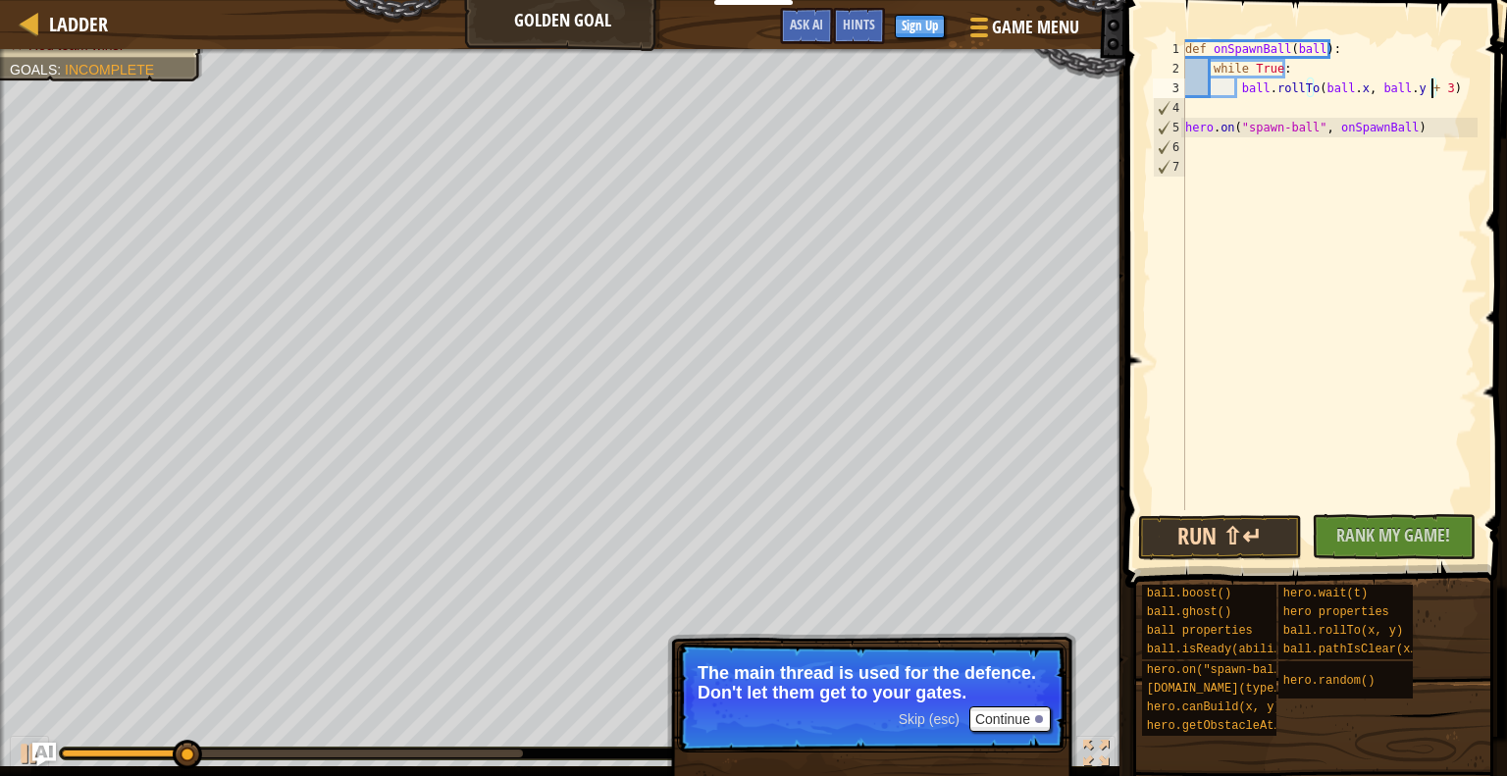
type textarea "ball.rollTo(ball.x, ball.y + 3)"
click at [1207, 543] on button "Run ⇧↵" at bounding box center [1220, 537] width 164 height 45
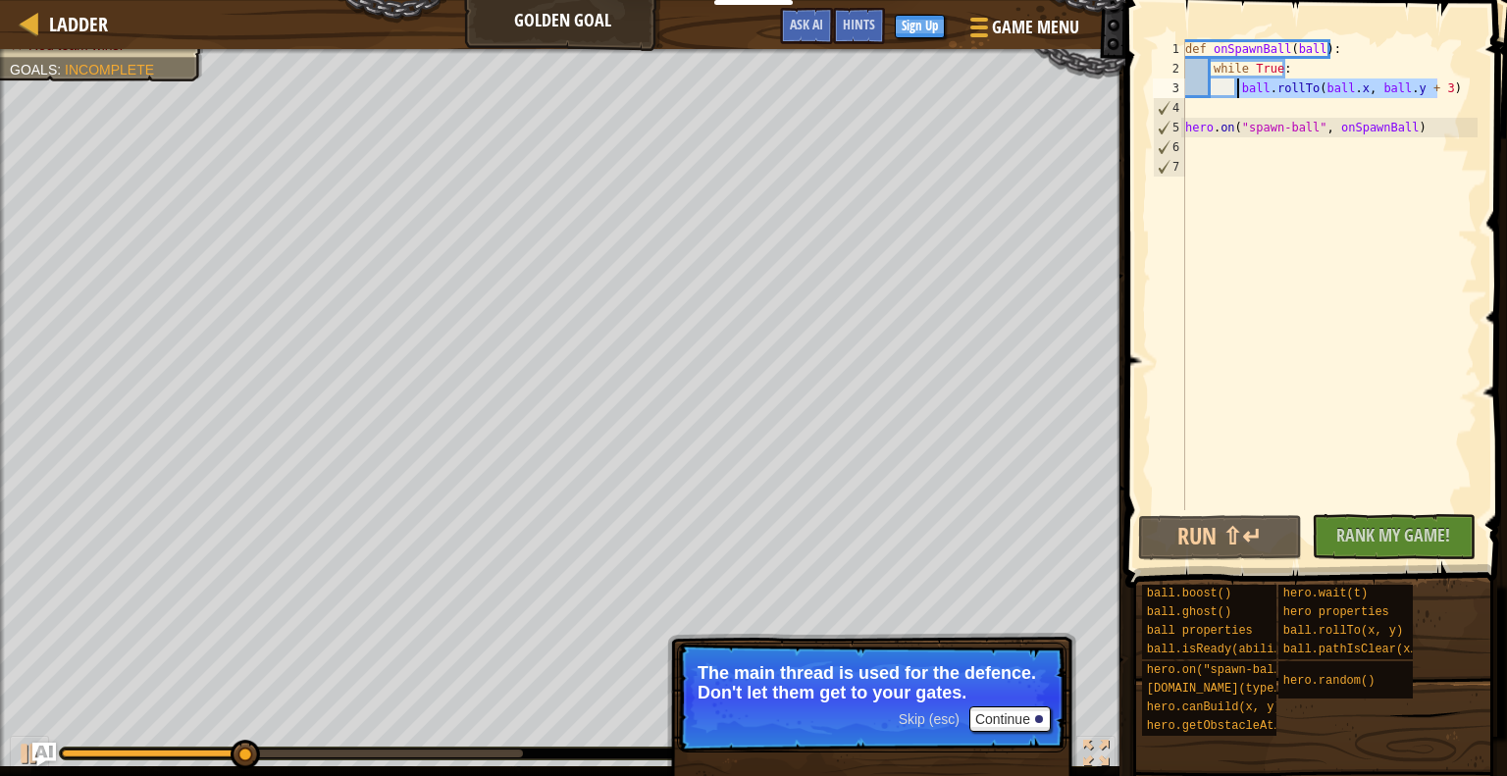
drag, startPoint x: 1436, startPoint y: 83, endPoint x: 1236, endPoint y: 78, distance: 200.2
click at [1236, 78] on div "def onSpawnBall ( ball ) : while True : ball . rollTo ( ball . x , ball . y + 3…" at bounding box center [1329, 294] width 296 height 510
click at [1452, 87] on div "def onSpawnBall ( ball ) : while True : ball . rollTo ( ball . x , ball . y + 3…" at bounding box center [1329, 274] width 296 height 471
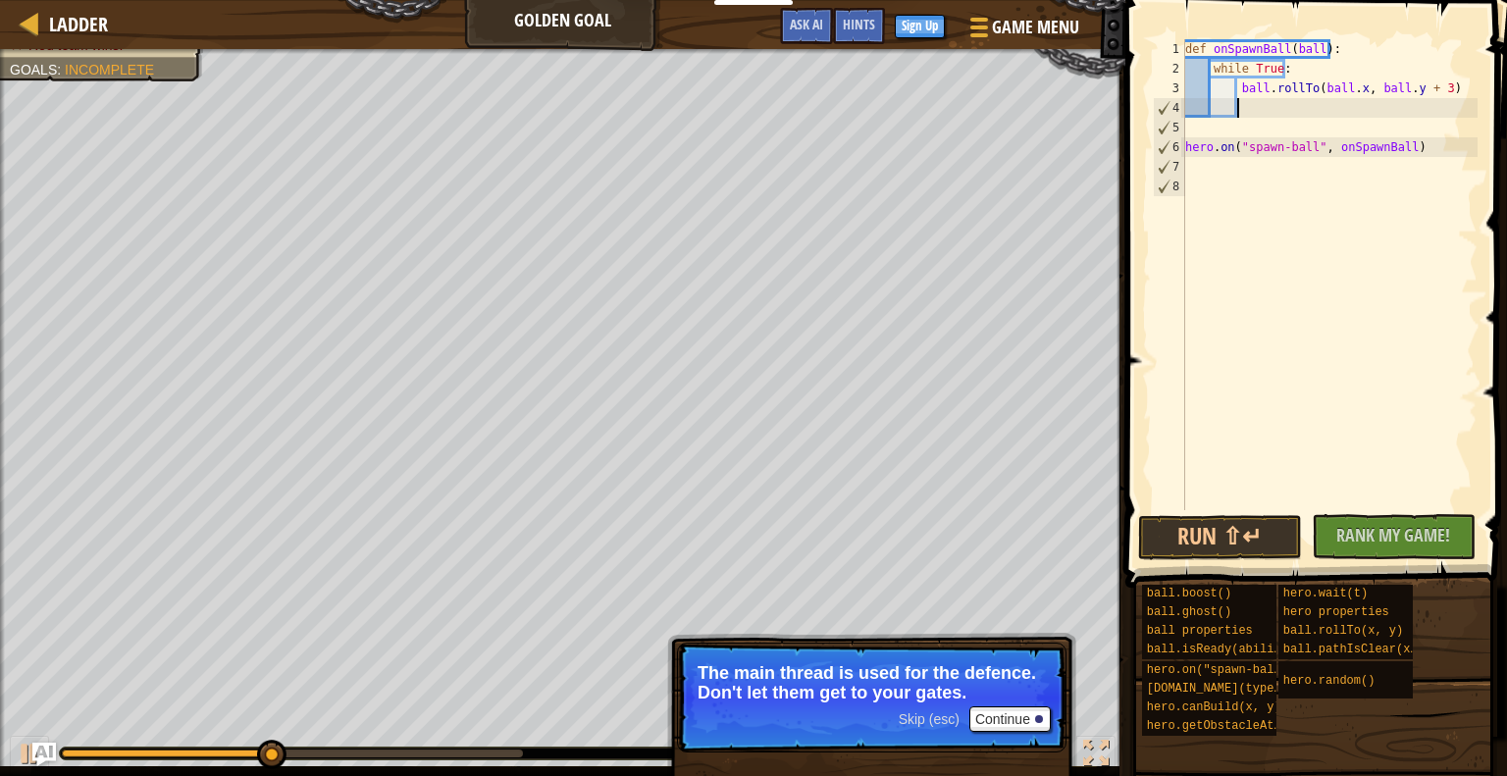
paste textarea "ball.rollTo(ball.x, ball.y + 3)"
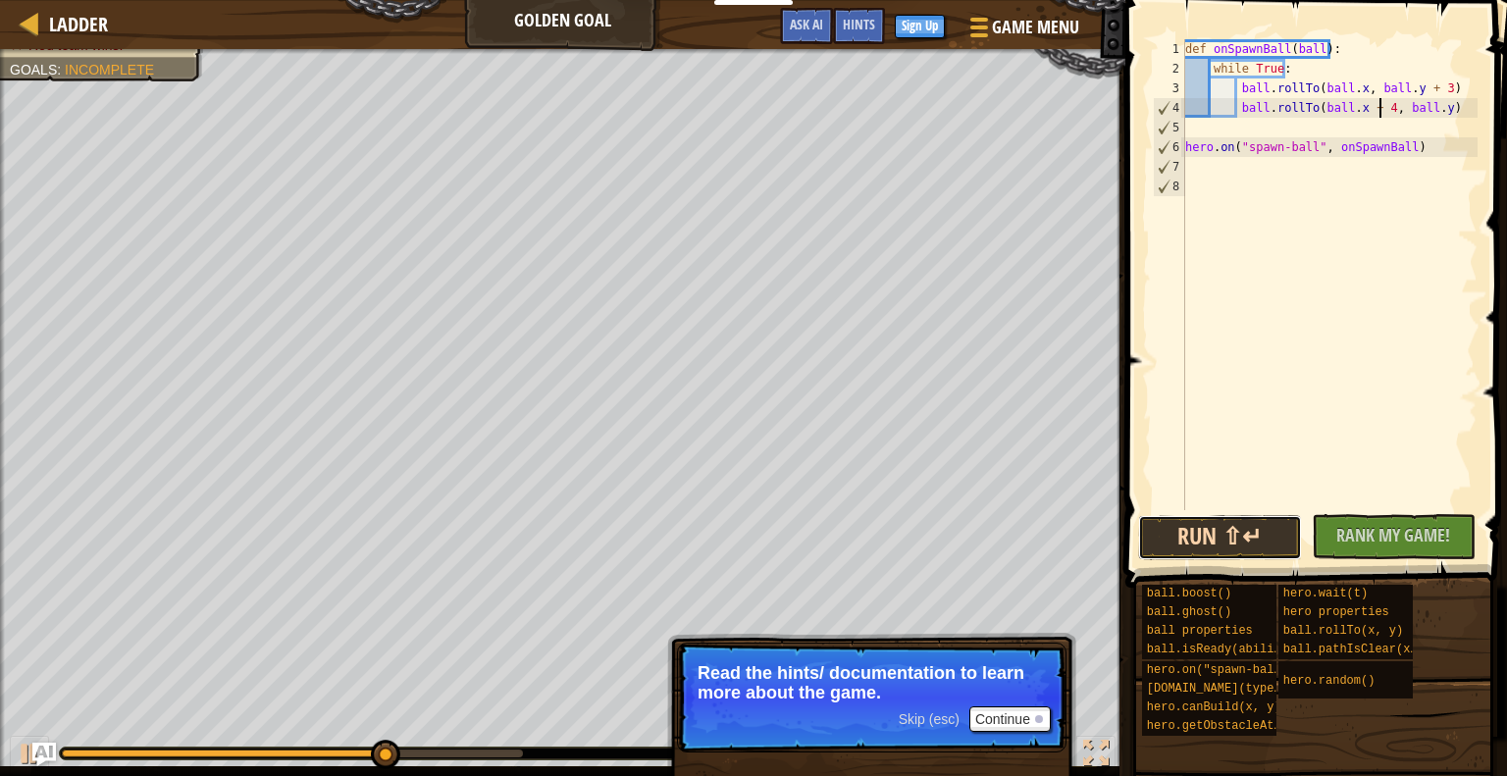
click at [1228, 529] on button "Run ⇧↵" at bounding box center [1220, 537] width 164 height 45
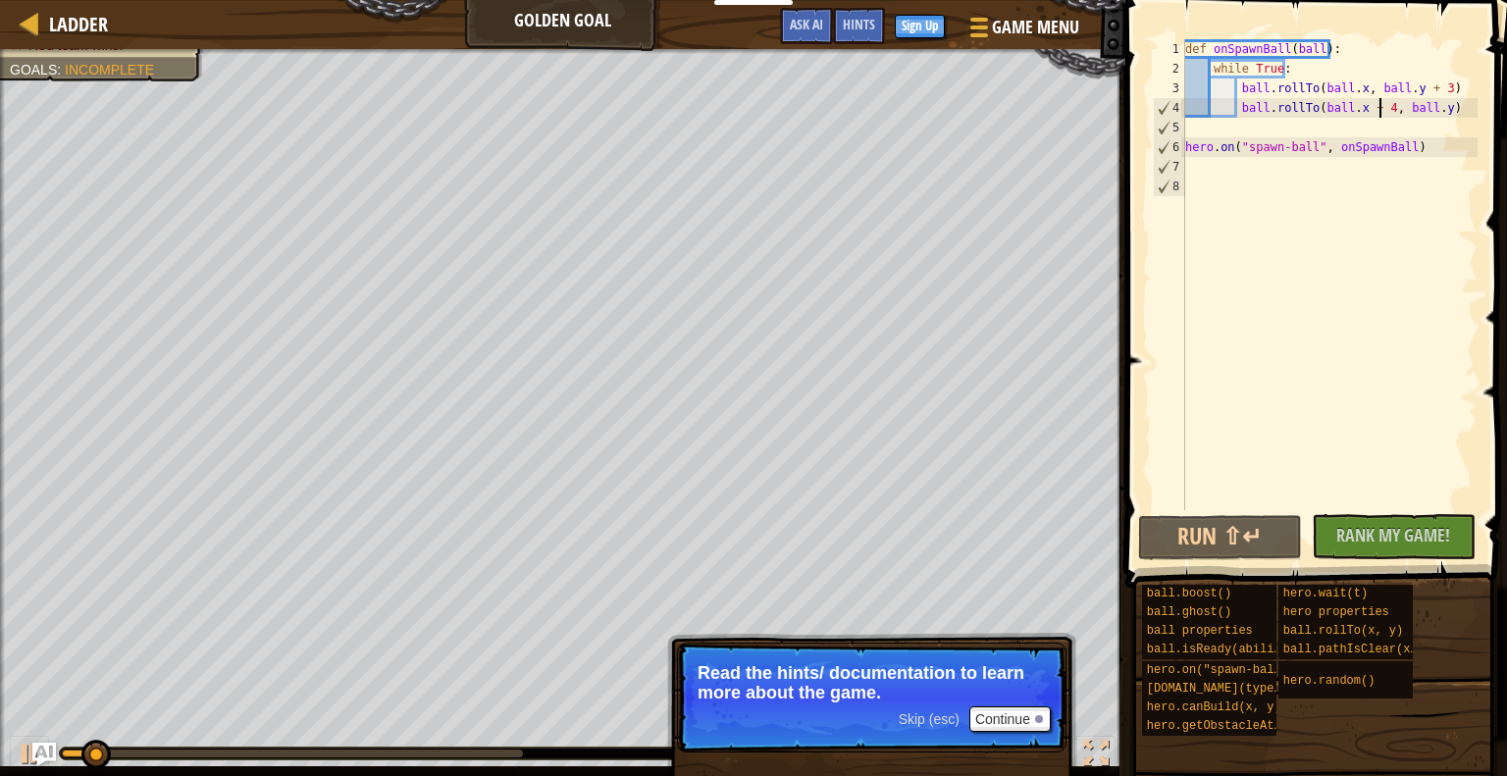
click at [1406, 67] on div "def onSpawnBall ( ball ) : while True : ball . rollTo ( ball . x , ball . y + 3…" at bounding box center [1329, 294] width 296 height 510
click at [1415, 76] on div "def onSpawnBall ( ball ) : while True : ball . rollTo ( ball . x , ball . y + 3…" at bounding box center [1329, 294] width 296 height 510
click at [1352, 91] on div "def onSpawnBall ( ball ) : while True : ball . rollTo ( ball . x , ball . y + 3…" at bounding box center [1329, 294] width 296 height 510
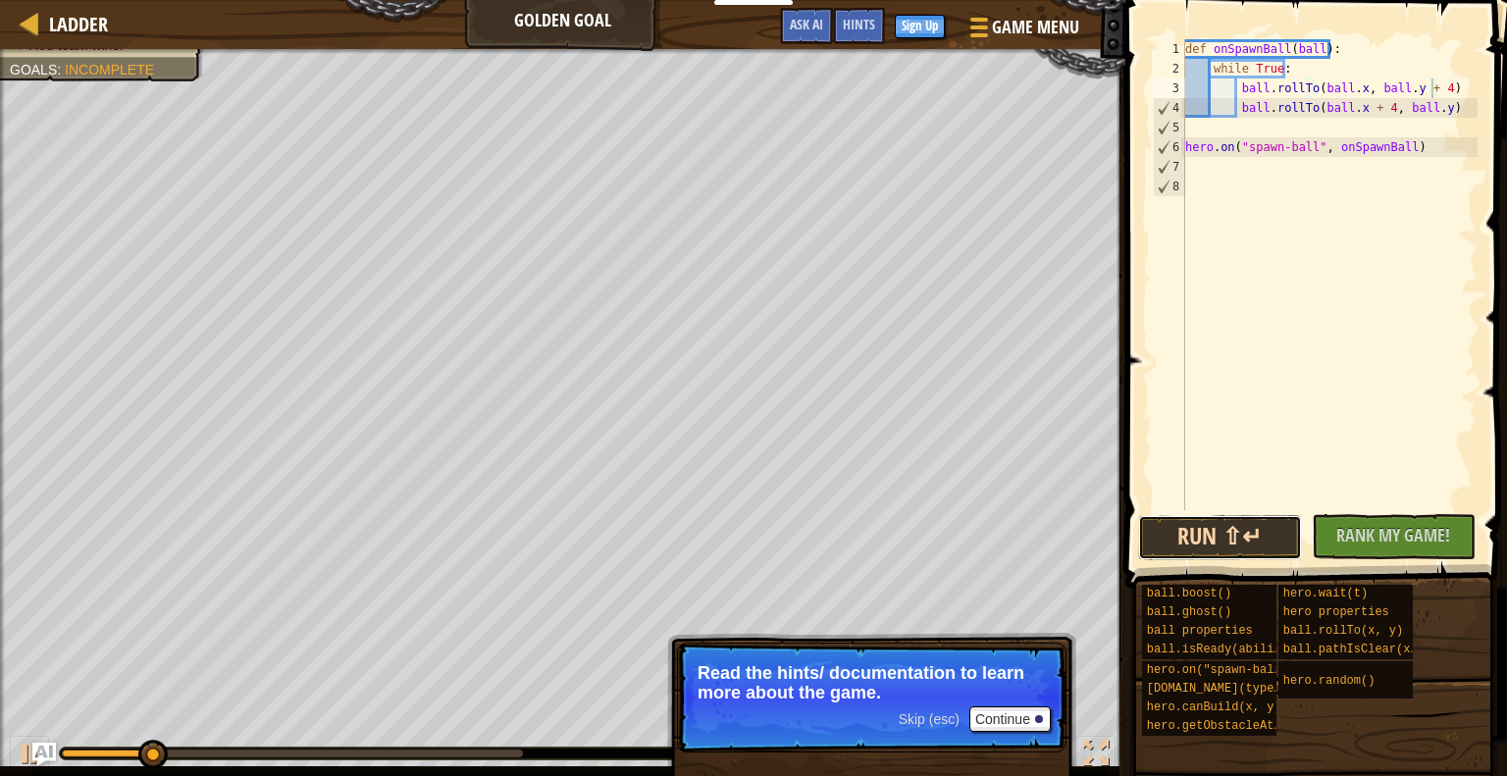
click at [1250, 515] on button "Run ⇧↵" at bounding box center [1220, 537] width 164 height 45
drag, startPoint x: 177, startPoint y: 760, endPoint x: 44, endPoint y: 746, distance: 133.3
click at [44, 746] on div "Ladder Golden Goal Game Menu Done Sign Up Hints Ask AI 1 הההההההההההההההההההההה…" at bounding box center [753, 388] width 1507 height 776
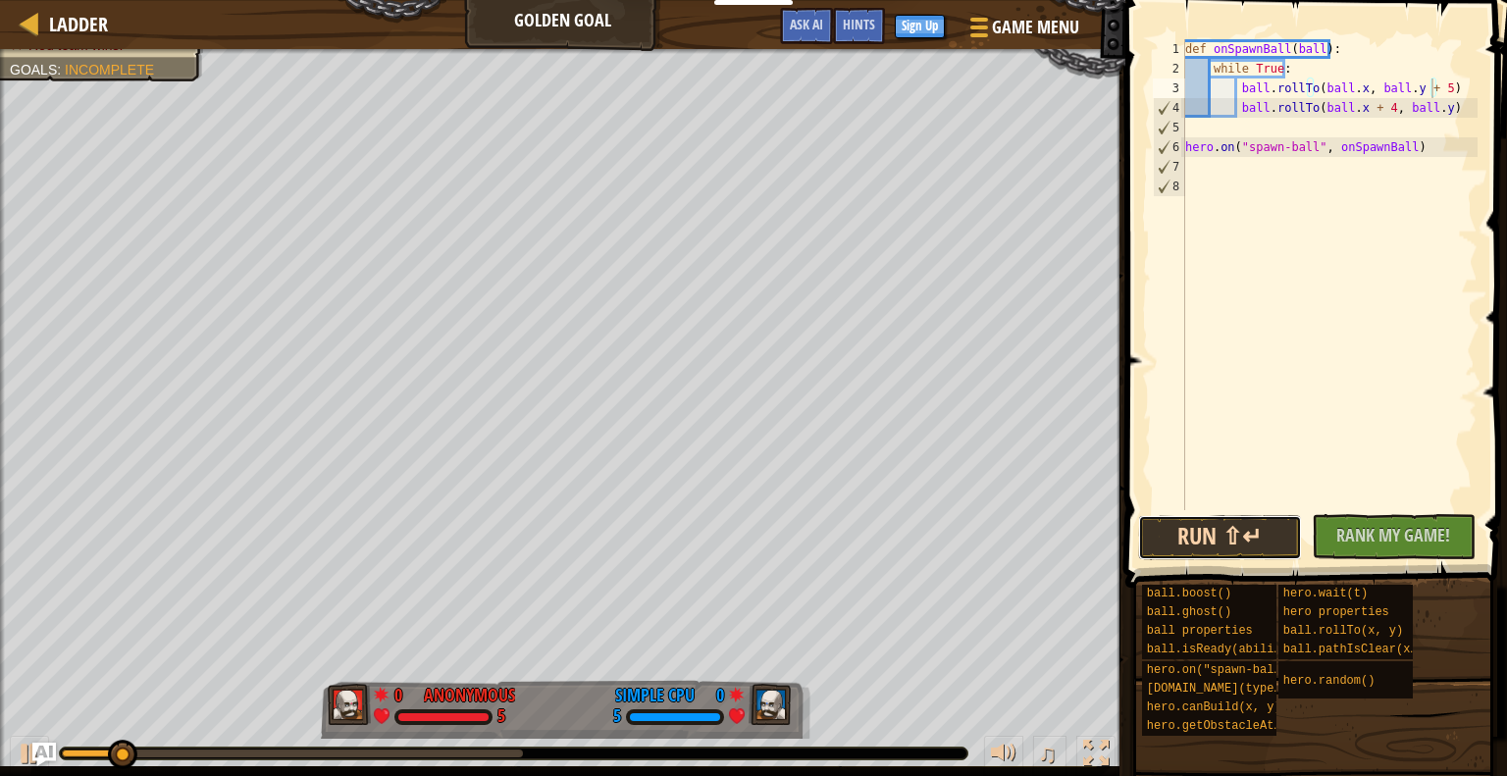
click at [1217, 531] on button "Run ⇧↵" at bounding box center [1220, 537] width 164 height 45
click at [1230, 541] on button "Run ⇧↵" at bounding box center [1220, 537] width 164 height 45
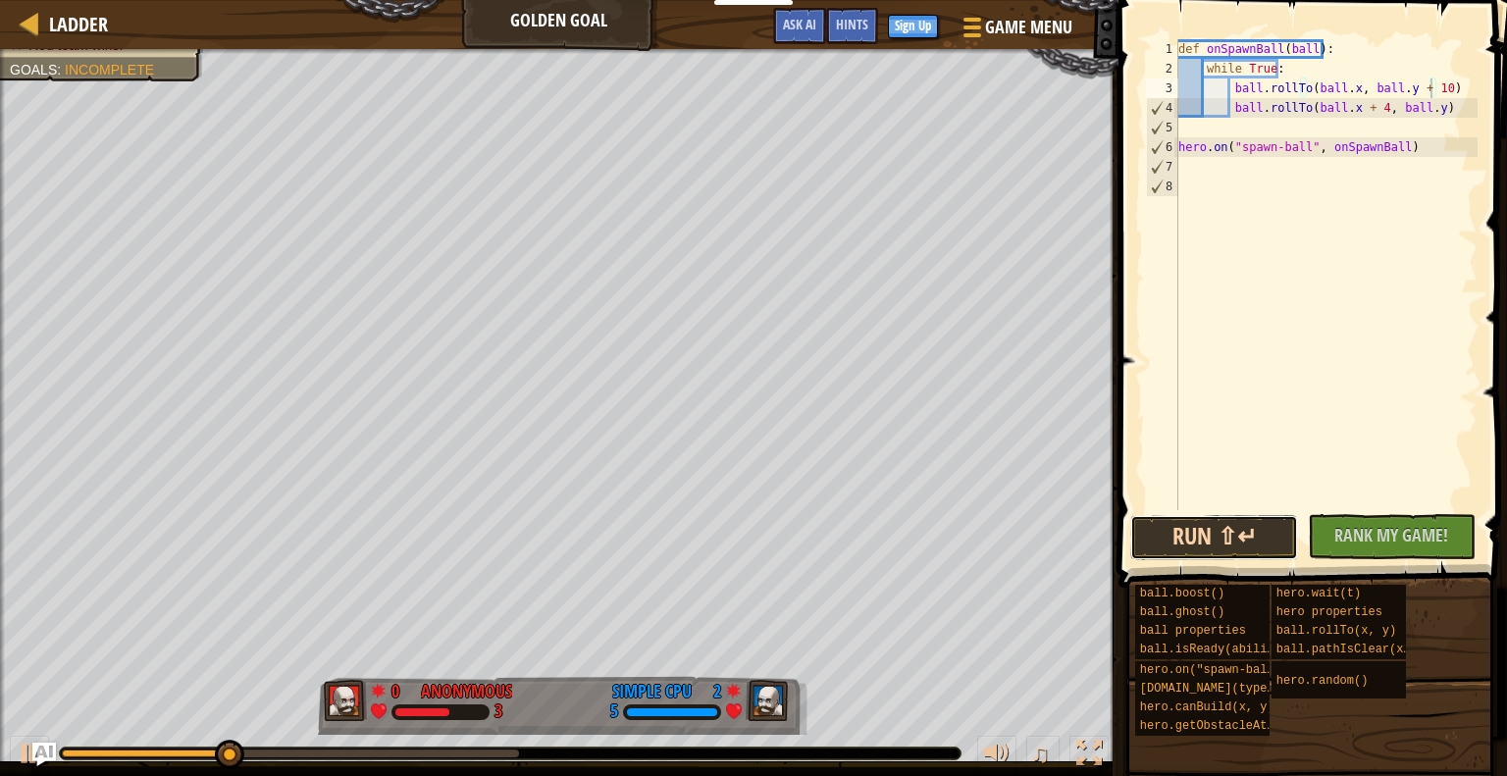
click at [1235, 525] on button "Run ⇧↵" at bounding box center [1214, 537] width 168 height 45
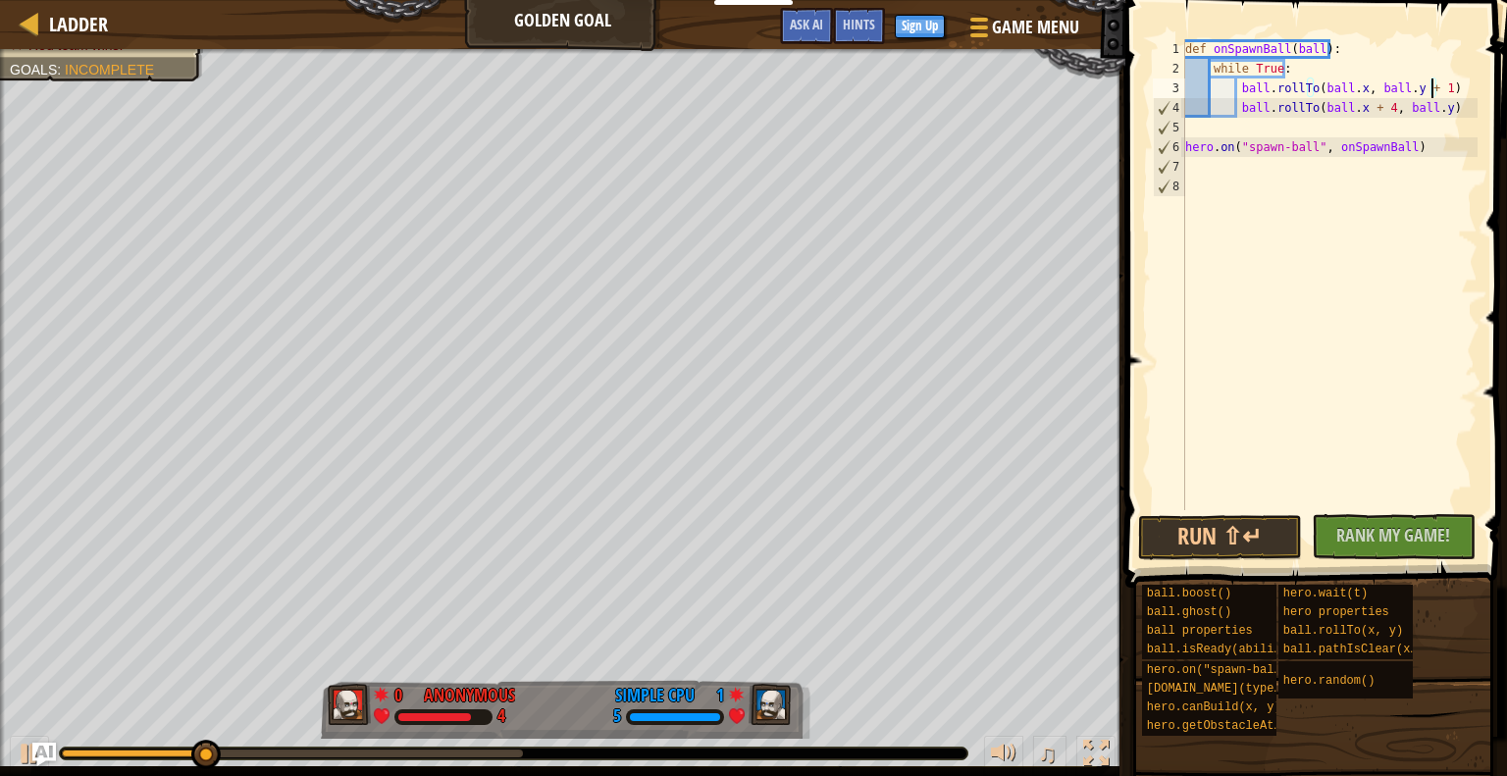
type textarea "ball.rollTo(ball.x, ball.y + 1)"
